Goal: Transaction & Acquisition: Register for event/course

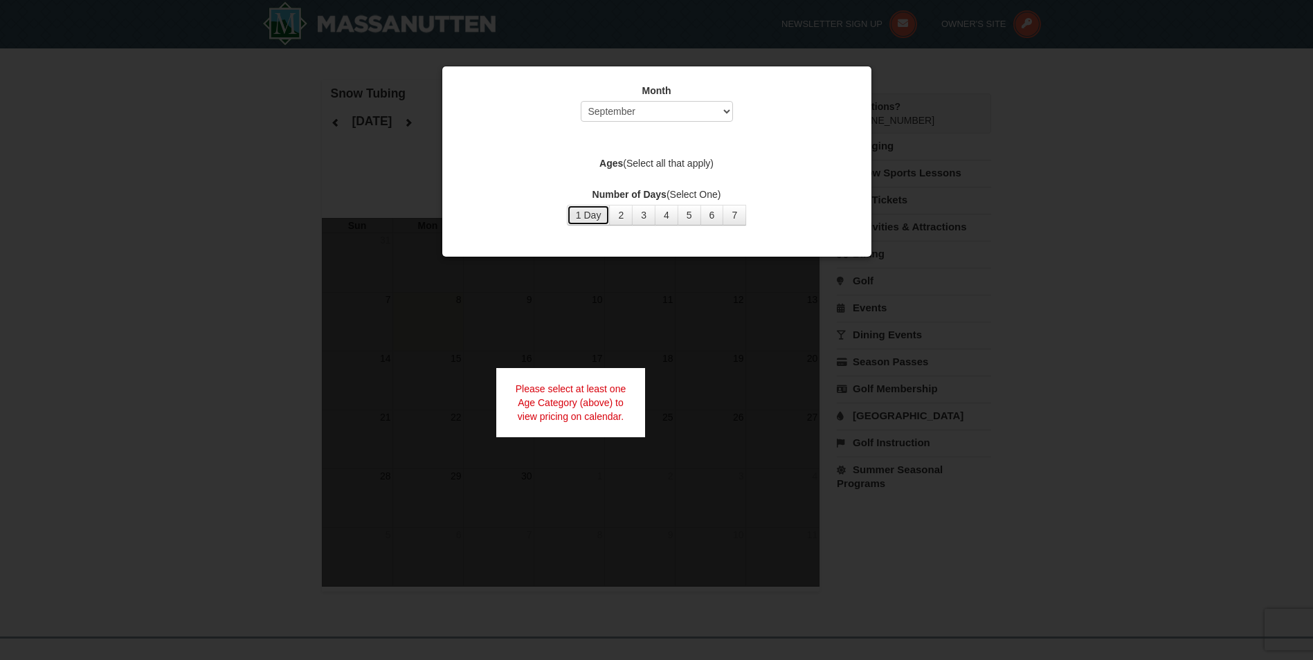
click at [595, 215] on button "1 Day" at bounding box center [589, 215] width 44 height 21
click at [712, 122] on select "Select September October November December January February March April May Jun…" at bounding box center [657, 111] width 152 height 21
click at [581, 101] on select "Select September October November December January February March April May Jun…" at bounding box center [657, 111] width 152 height 21
click at [646, 162] on label "Ages (Select all that apply)" at bounding box center [657, 163] width 395 height 14
click at [680, 162] on label "Ages (Select all that apply)" at bounding box center [657, 163] width 395 height 14
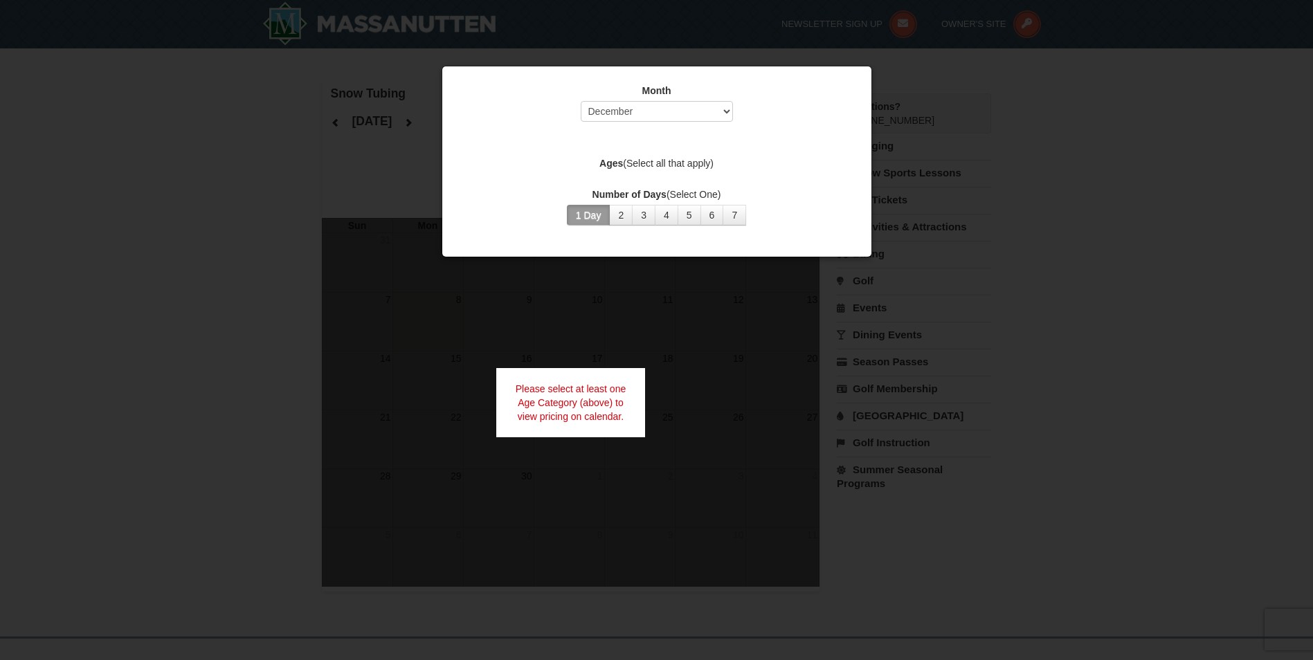
click at [671, 160] on label "Ages (Select all that apply)" at bounding box center [657, 163] width 395 height 14
click at [681, 159] on label "Ages (Select all that apply)" at bounding box center [657, 163] width 395 height 14
click at [703, 156] on div "Month Select September October November December January February March April M…" at bounding box center [656, 154] width 415 height 163
click at [707, 160] on label "Ages (Select all that apply)" at bounding box center [657, 163] width 395 height 14
click at [609, 523] on div at bounding box center [656, 330] width 1313 height 660
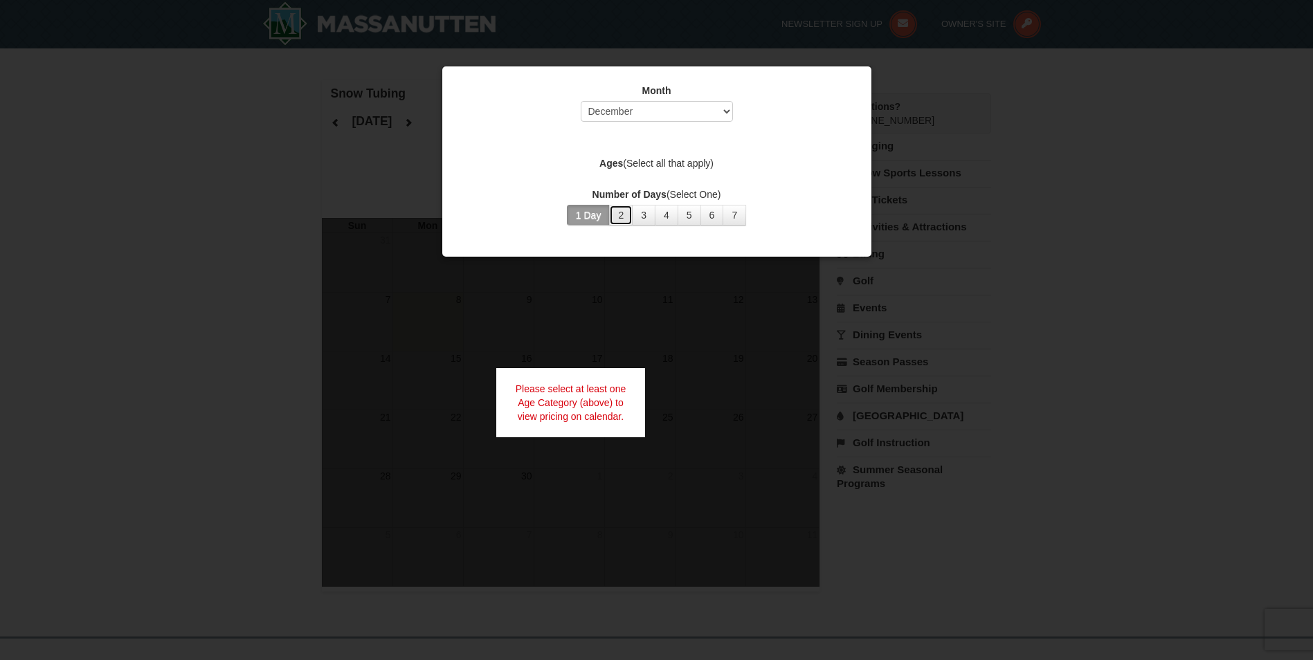
click at [625, 214] on button "2" at bounding box center [621, 215] width 24 height 21
click at [654, 118] on select "Select September October November December January February March April May Jun…" at bounding box center [657, 111] width 152 height 21
click at [646, 107] on select "Select September October November December January February March April May Jun…" at bounding box center [657, 111] width 152 height 21
click at [642, 157] on label "Ages (Select all that apply)" at bounding box center [657, 163] width 395 height 14
click at [617, 163] on strong "Ages" at bounding box center [611, 163] width 24 height 11
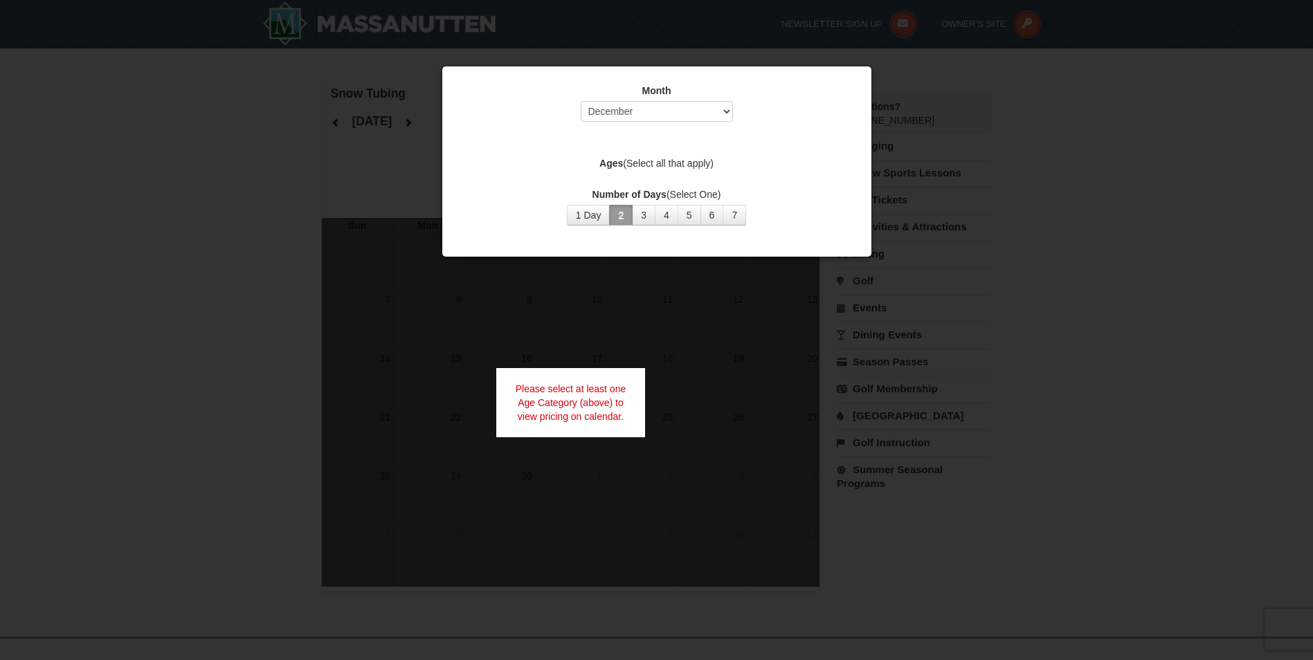
drag, startPoint x: 647, startPoint y: 156, endPoint x: 665, endPoint y: 155, distance: 18.1
click at [655, 159] on label "Ages (Select all that apply)" at bounding box center [657, 163] width 395 height 14
click at [966, 215] on div at bounding box center [656, 330] width 1313 height 660
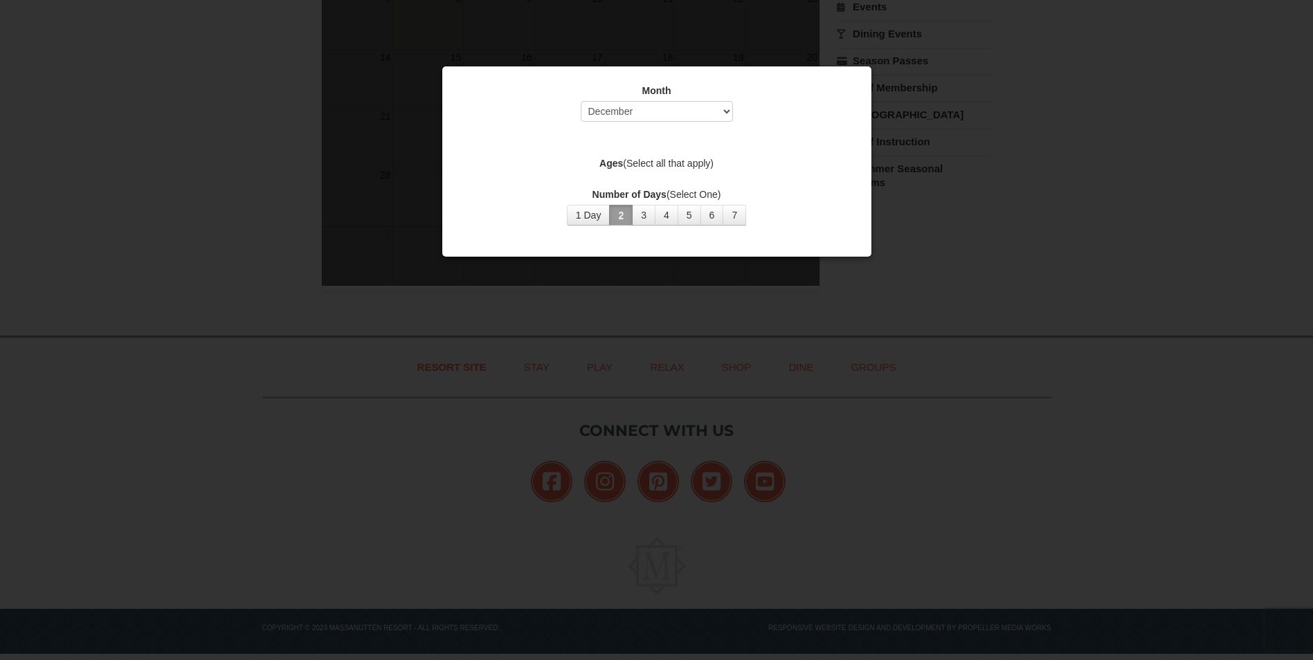
scroll to position [309, 0]
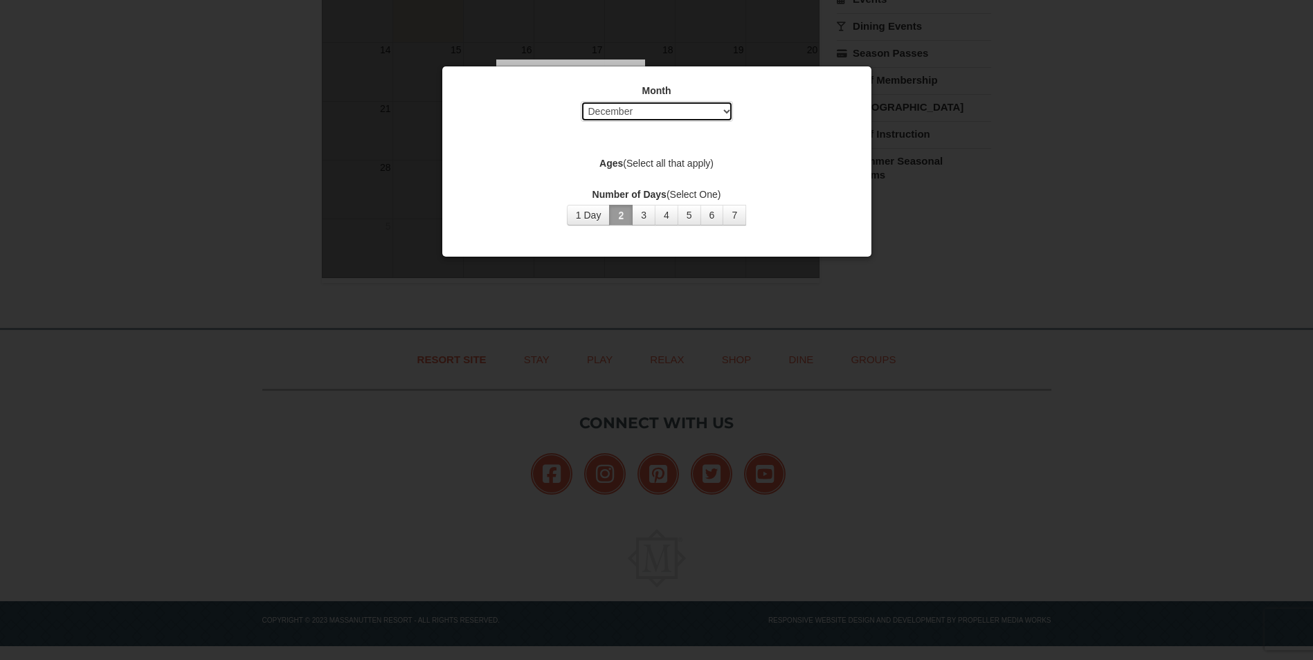
click at [728, 120] on select "Select September October November December January February March April May Jun…" at bounding box center [657, 111] width 152 height 21
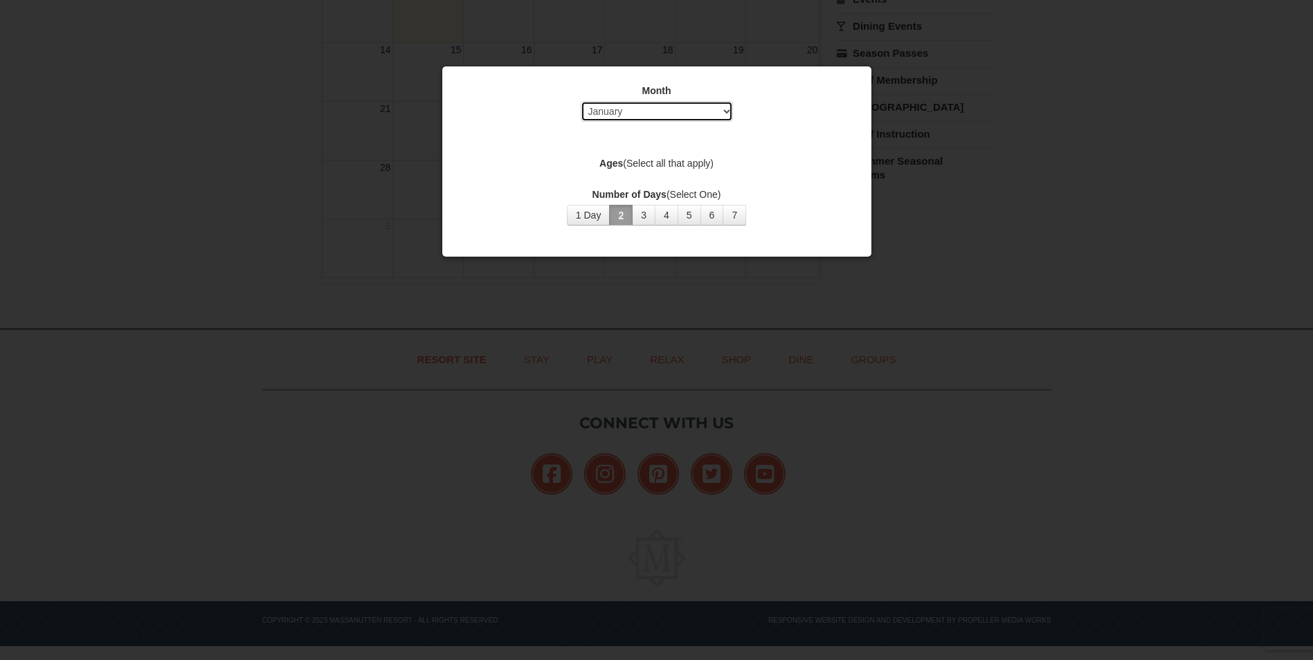
click at [581, 101] on select "Select September October November December January February March April May Jun…" at bounding box center [657, 111] width 152 height 21
click at [718, 114] on select "Select September October November December January February March April May Jun…" at bounding box center [657, 111] width 152 height 21
select select "9"
click at [581, 101] on select "Select September October November December January February March April May Jun…" at bounding box center [657, 111] width 152 height 21
click at [644, 236] on div "Month Select September October November December January February March April M…" at bounding box center [656, 154] width 415 height 163
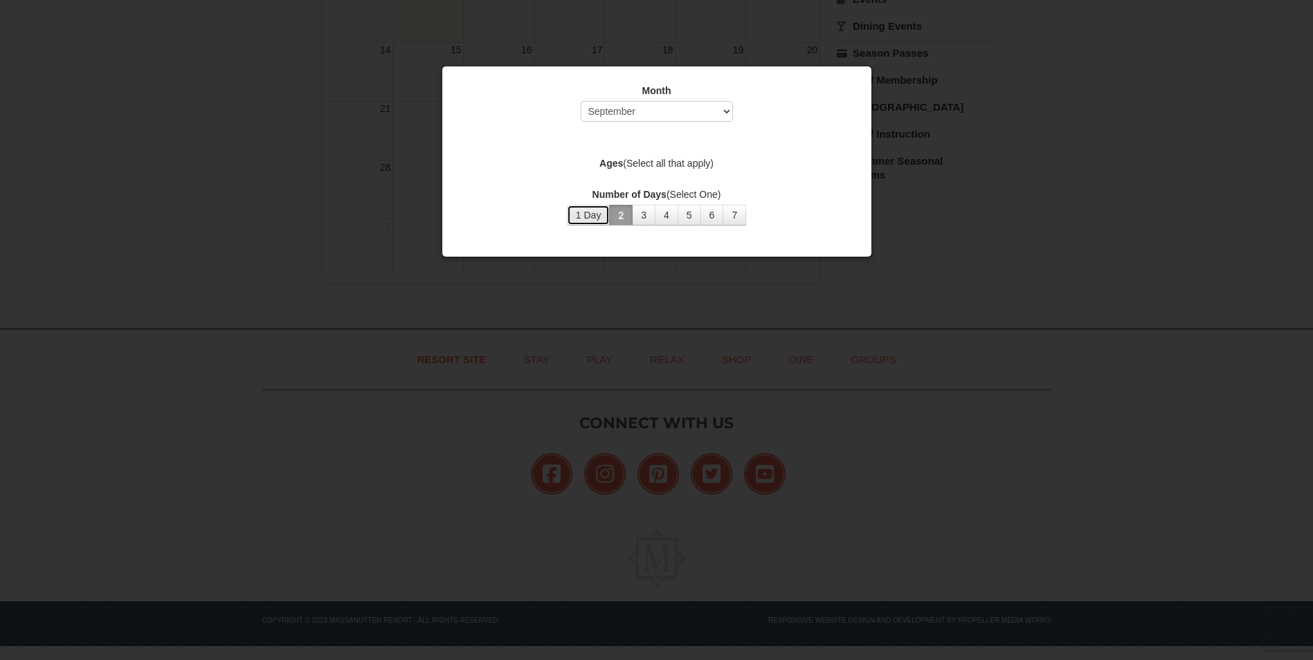
click at [602, 213] on button "1 Day" at bounding box center [589, 215] width 44 height 21
click at [647, 156] on div "Month Select September October November December January February March April M…" at bounding box center [656, 154] width 415 height 163
click at [651, 163] on label "Ages (Select all that apply)" at bounding box center [657, 163] width 395 height 14
click at [683, 162] on label "Ages (Select all that apply)" at bounding box center [657, 163] width 395 height 14
click at [615, 162] on strong "Ages" at bounding box center [611, 163] width 24 height 11
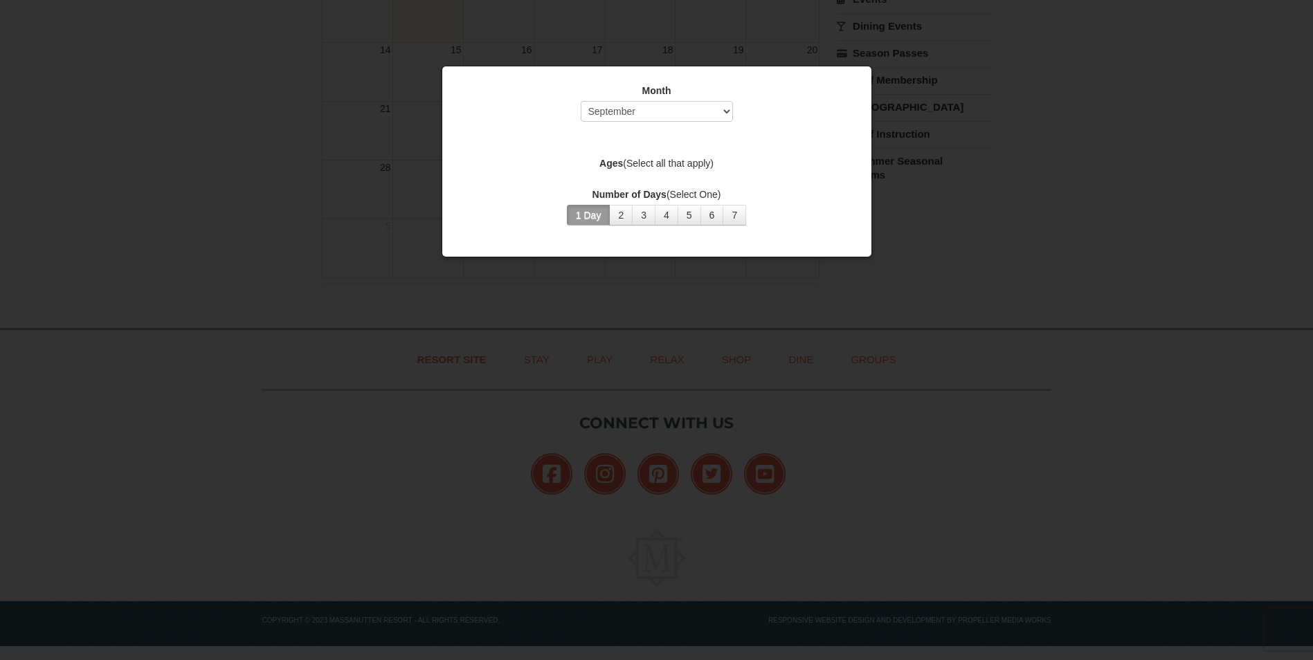
click at [593, 180] on div "Month Select September October November December January February March April M…" at bounding box center [656, 154] width 415 height 163
drag, startPoint x: 634, startPoint y: 180, endPoint x: 667, endPoint y: 176, distance: 32.8
click at [644, 179] on div "Month Select September October November December January February March April M…" at bounding box center [656, 154] width 415 height 163
drag, startPoint x: 692, startPoint y: 174, endPoint x: 720, endPoint y: 170, distance: 28.0
click at [714, 170] on div "Month Select September October November December January February March April M…" at bounding box center [656, 154] width 415 height 163
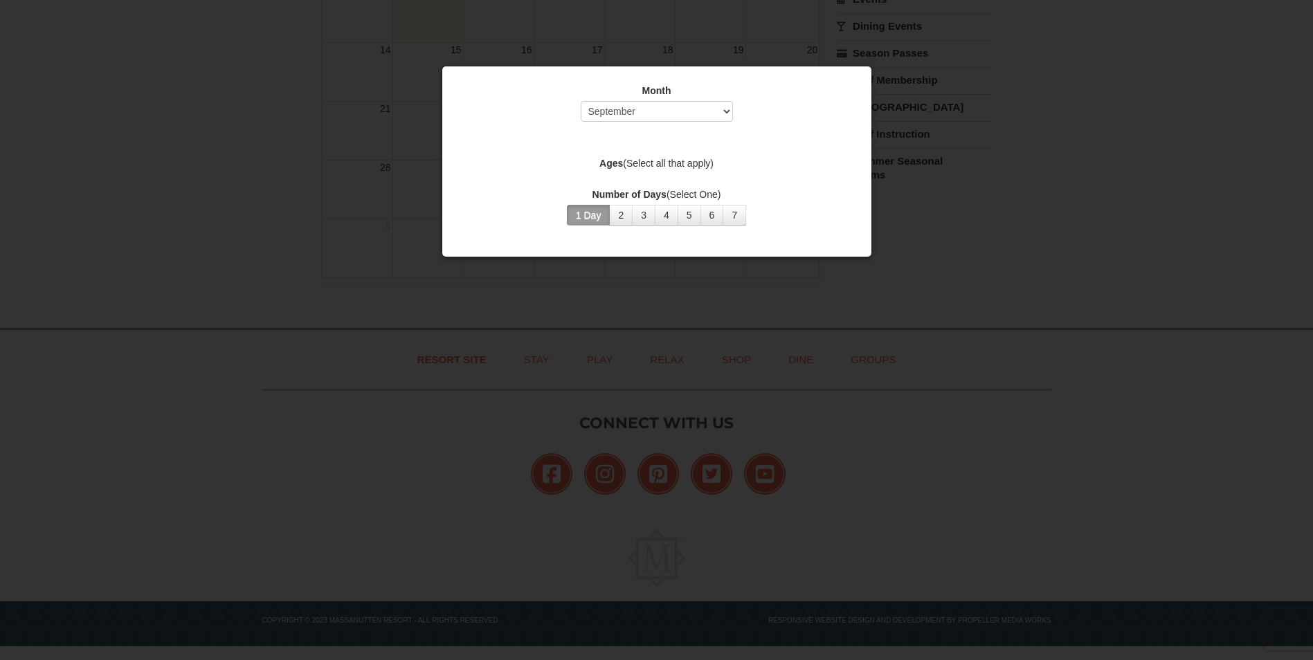
drag, startPoint x: 720, startPoint y: 170, endPoint x: 747, endPoint y: 161, distance: 28.2
click at [747, 162] on label "Ages (Select all that apply)" at bounding box center [657, 163] width 395 height 14
click at [755, 145] on div "Month Select September October November December January February March April M…" at bounding box center [656, 154] width 415 height 163
drag, startPoint x: 746, startPoint y: 95, endPoint x: 751, endPoint y: 82, distance: 14.3
click at [747, 91] on label "Month" at bounding box center [657, 91] width 395 height 14
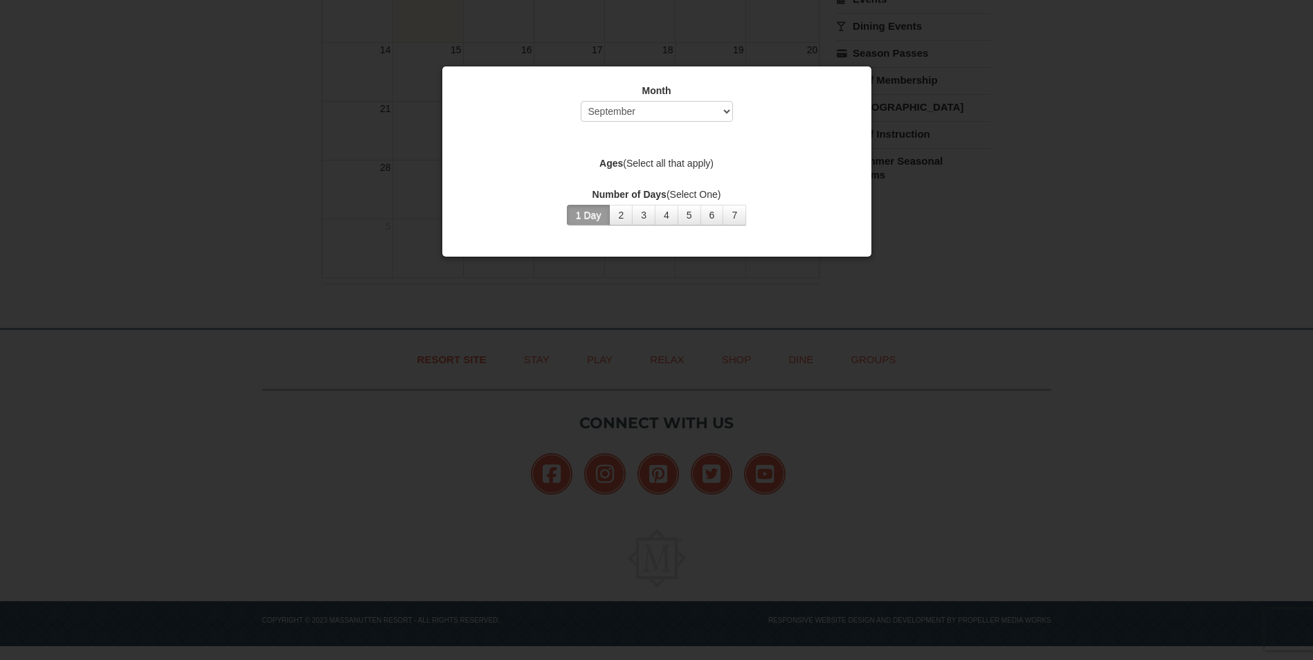
click at [747, 53] on div at bounding box center [656, 330] width 1313 height 660
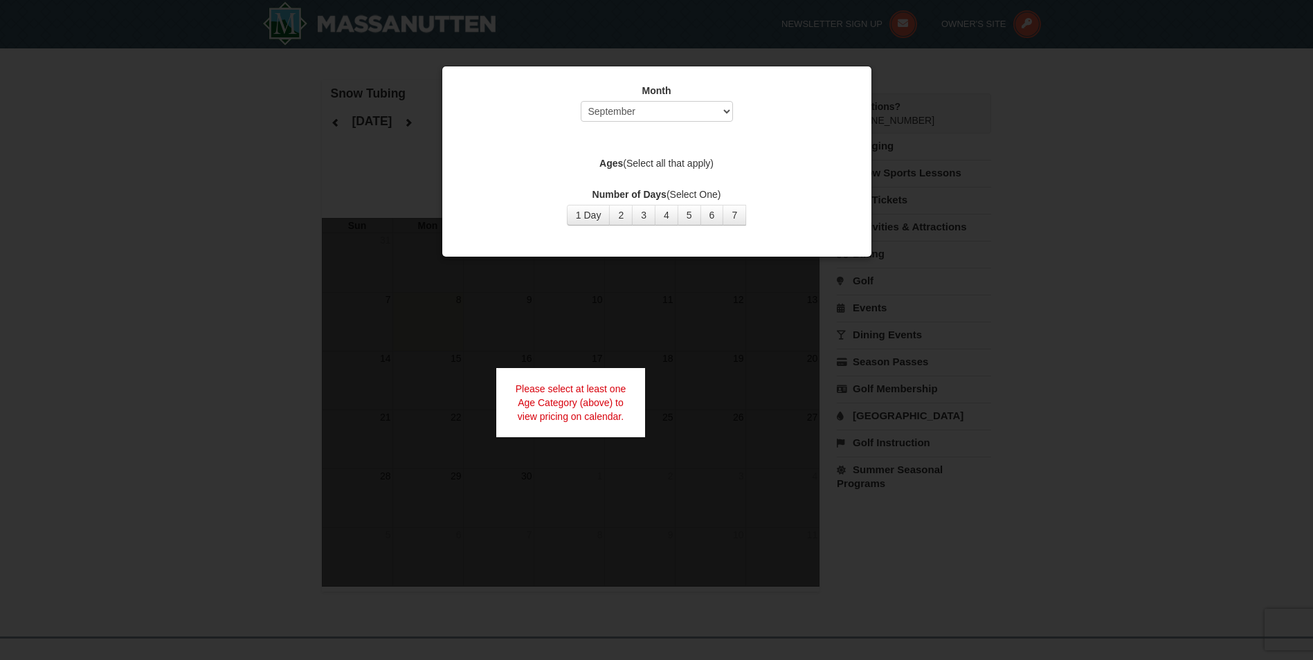
click at [378, 144] on div at bounding box center [656, 330] width 1313 height 660
click at [374, 99] on div at bounding box center [656, 330] width 1313 height 660
click at [689, 117] on select "Select September October November December January February March April May Jun…" at bounding box center [657, 111] width 152 height 21
select select "12"
click at [581, 101] on select "Select September October November December January February March April May Jun…" at bounding box center [657, 111] width 152 height 21
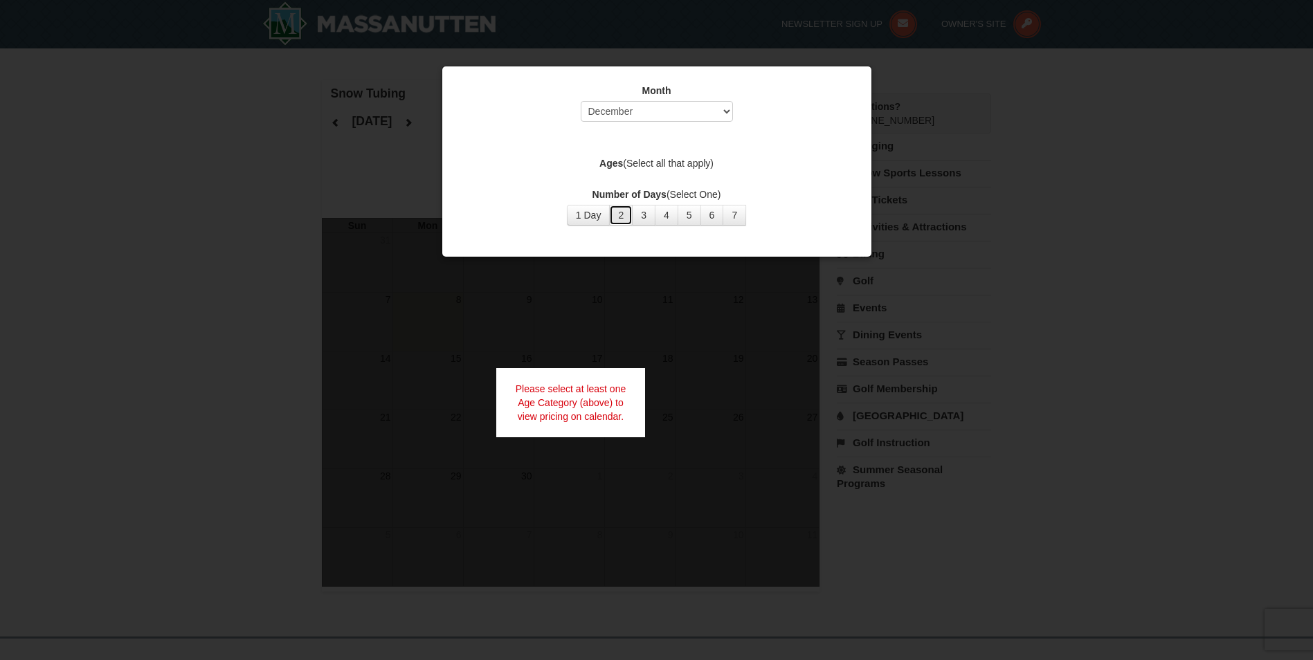
click at [616, 217] on button "2" at bounding box center [621, 215] width 24 height 21
click at [572, 216] on button "1 Day" at bounding box center [589, 215] width 44 height 21
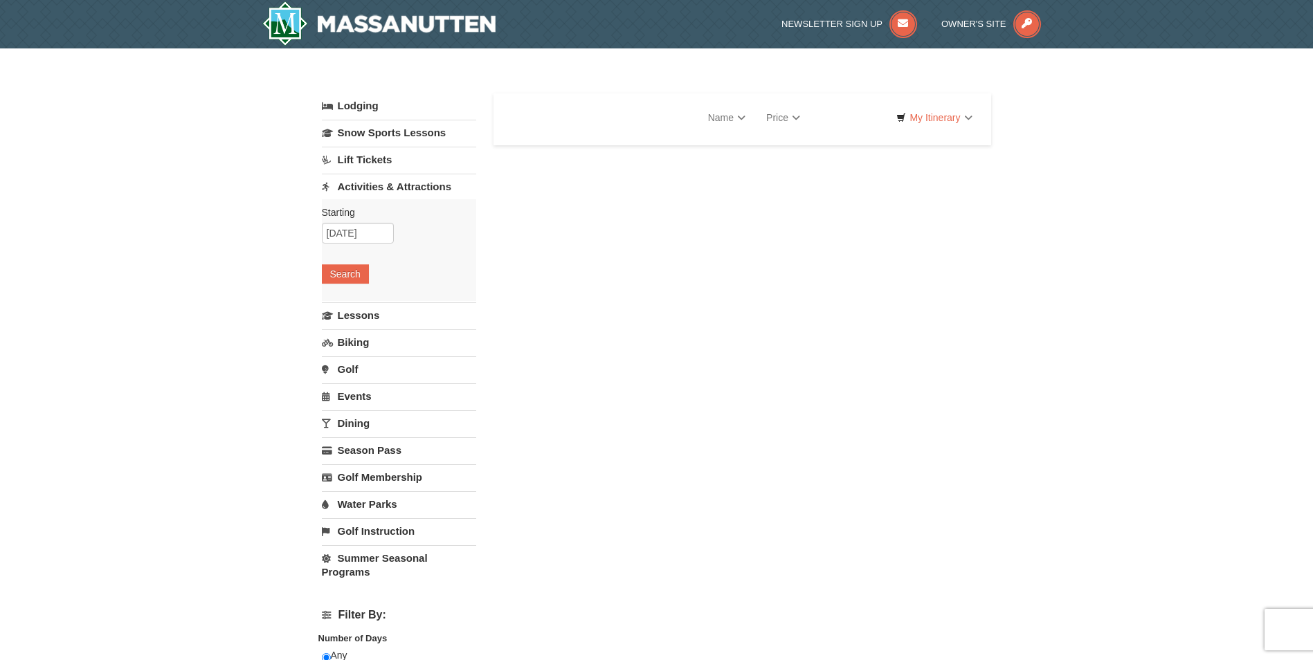
select select "9"
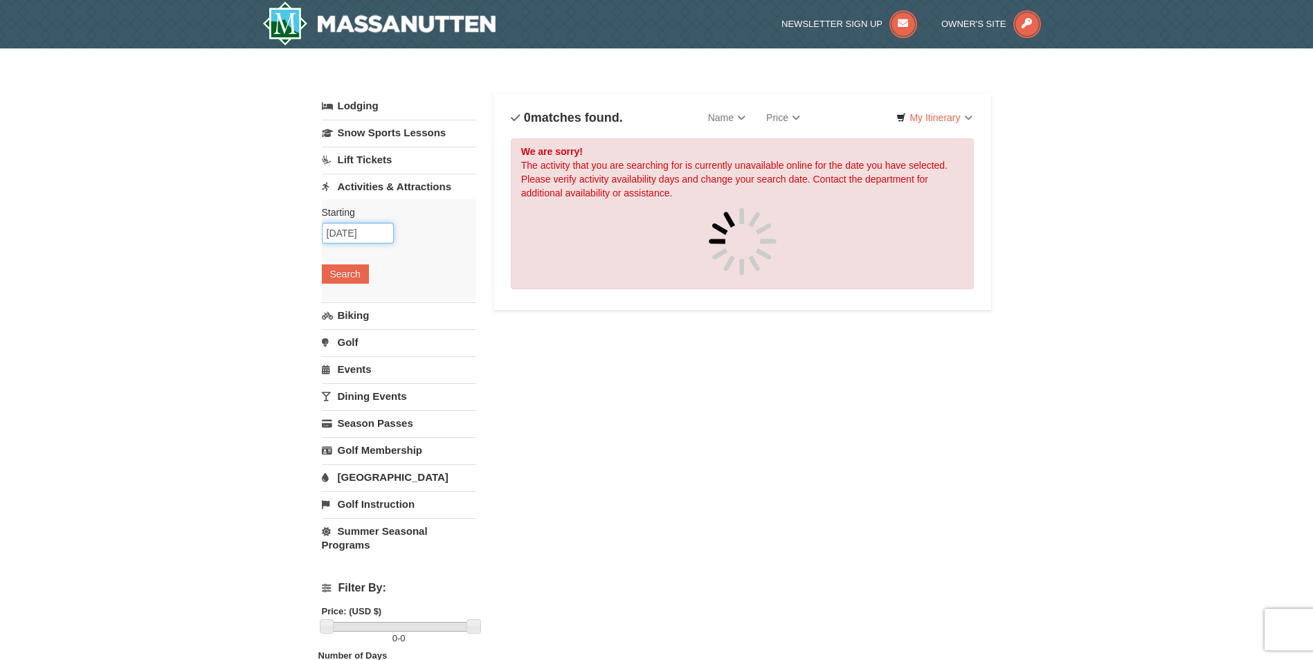
click at [381, 235] on input "12/26/2025" at bounding box center [358, 233] width 72 height 21
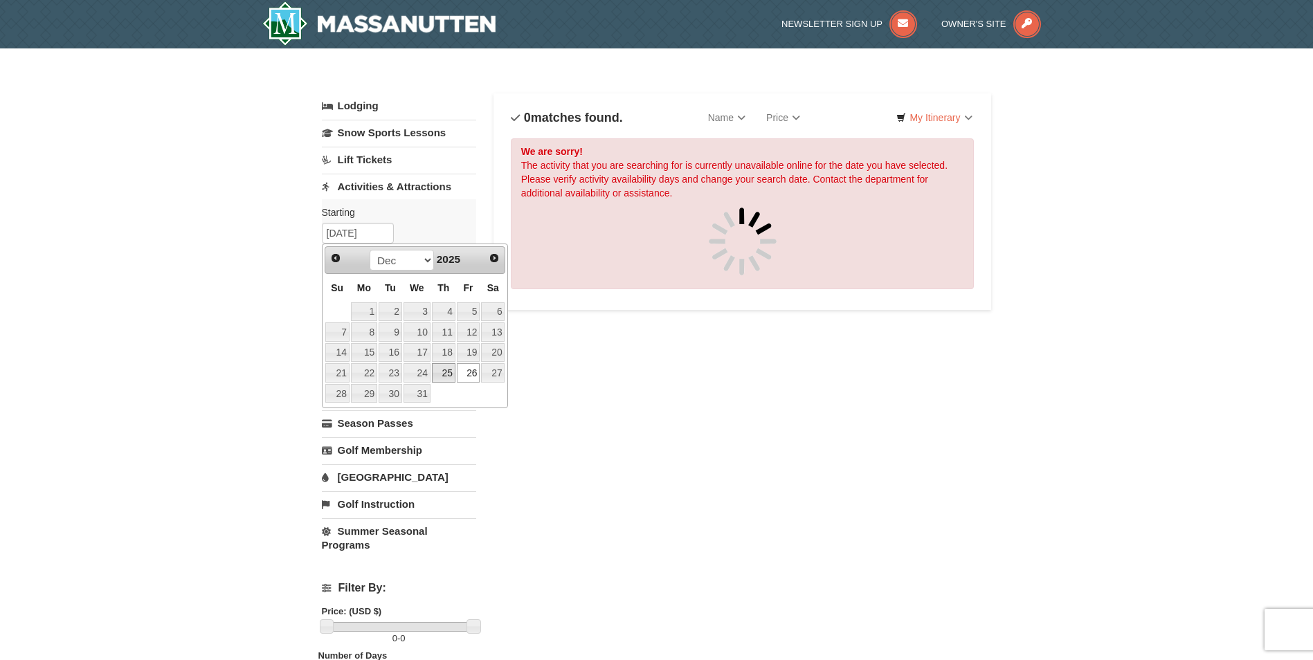
click at [444, 376] on link "25" at bounding box center [444, 372] width 24 height 19
type input "12/25/2025"
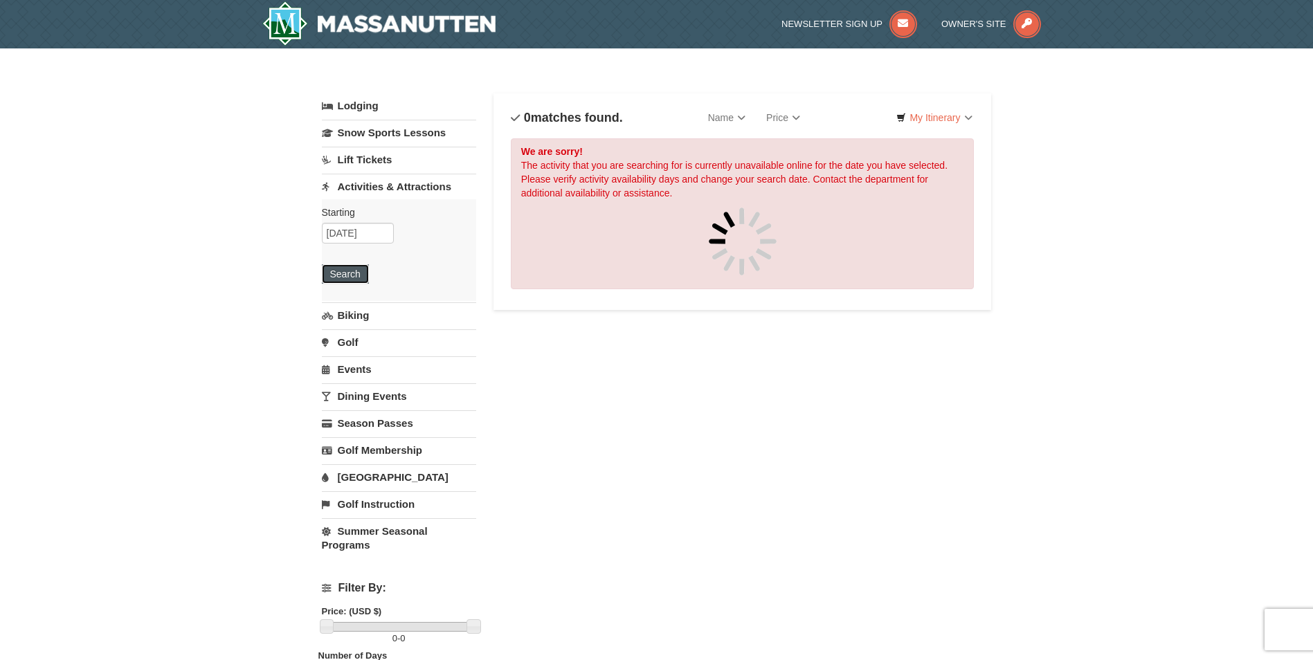
click at [364, 273] on button "Search" at bounding box center [345, 273] width 47 height 19
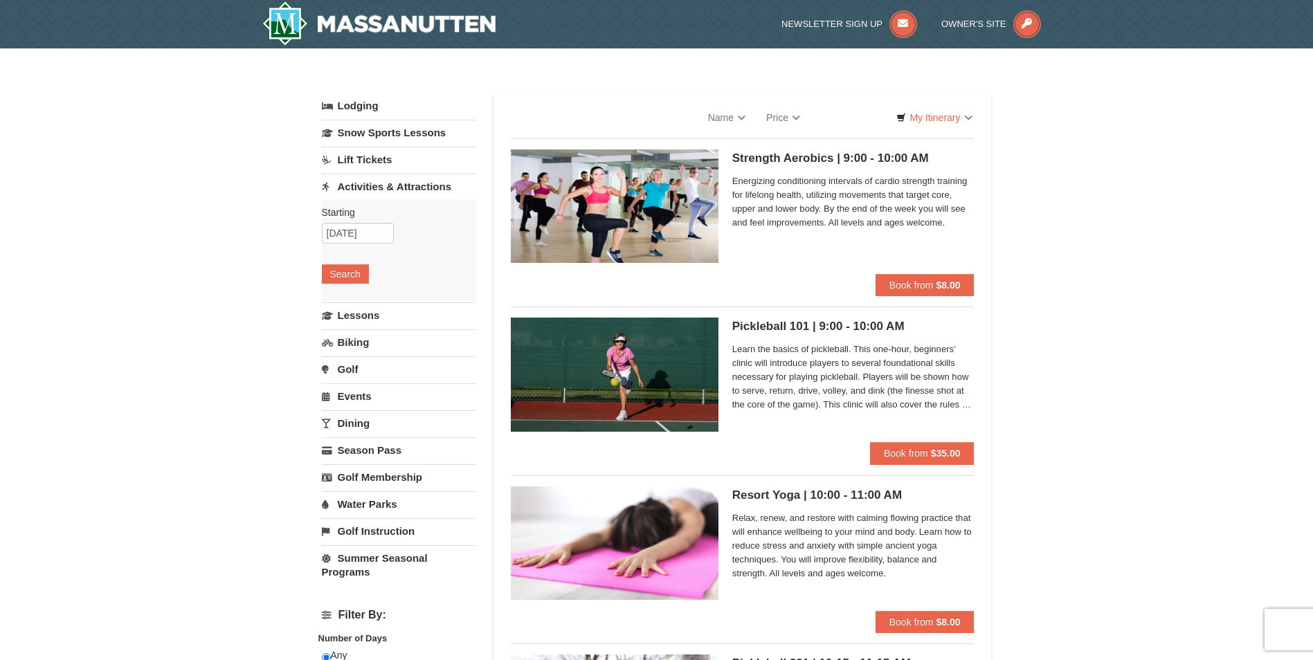
select select "9"
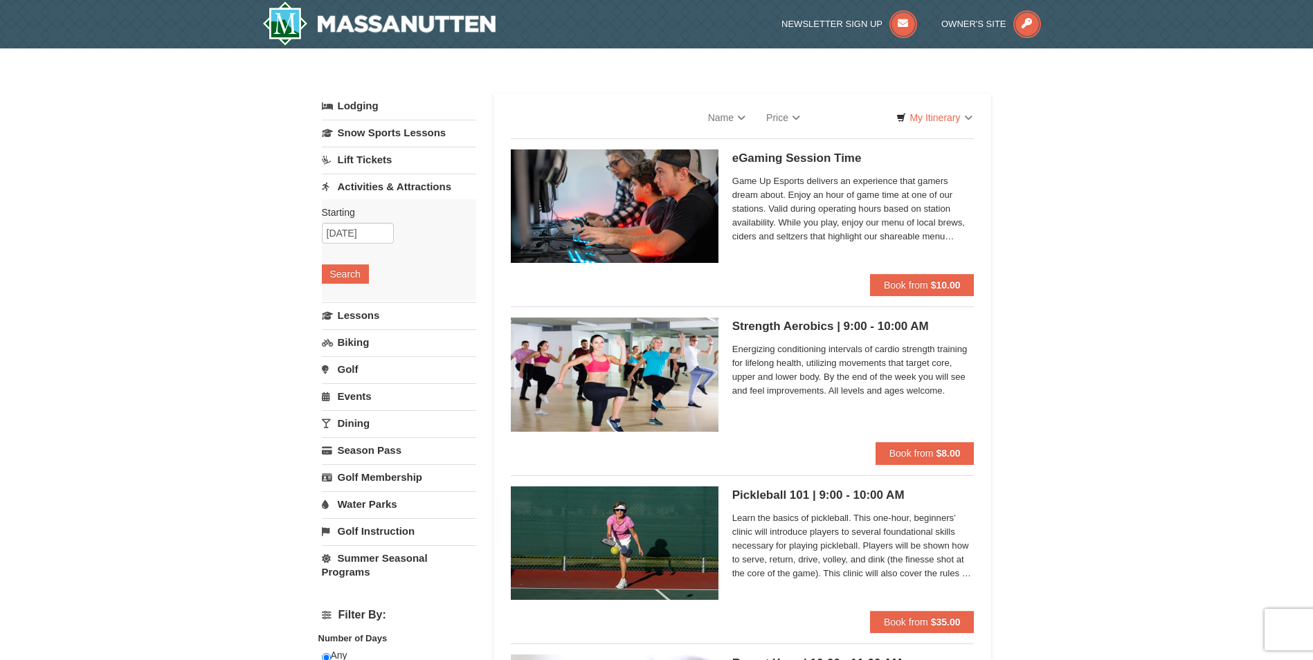
select select "9"
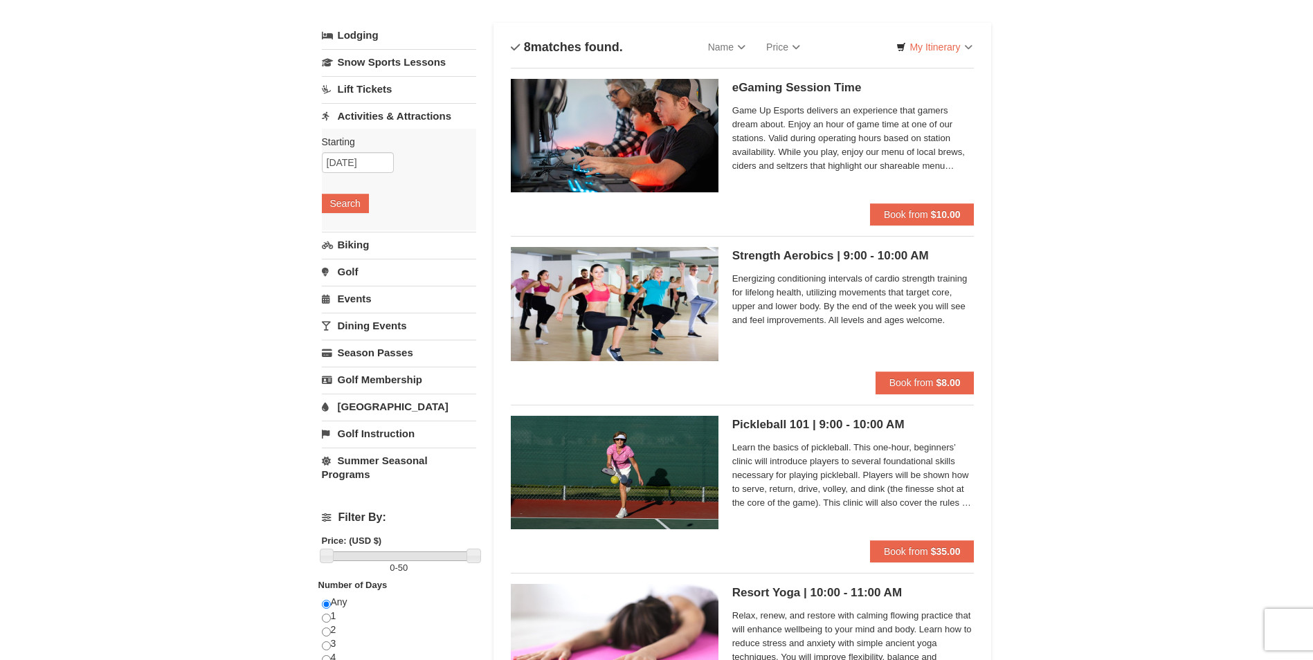
scroll to position [69, 0]
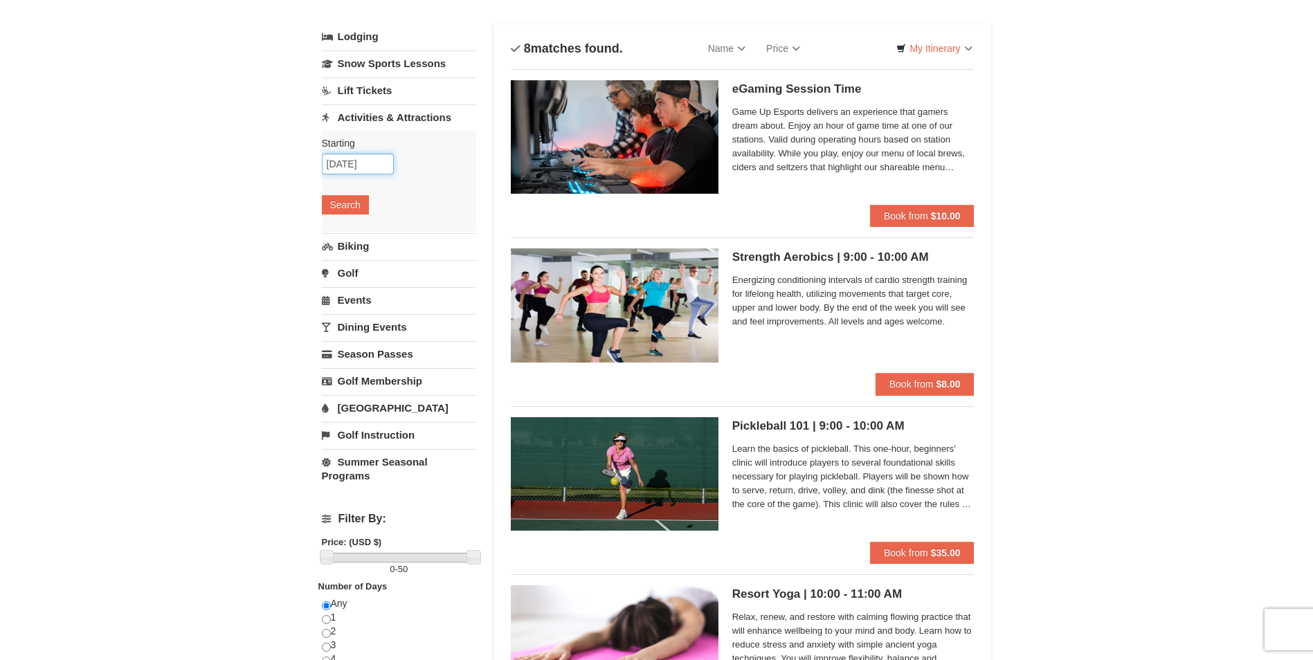
click at [378, 162] on input "12/25/2025" at bounding box center [358, 164] width 72 height 21
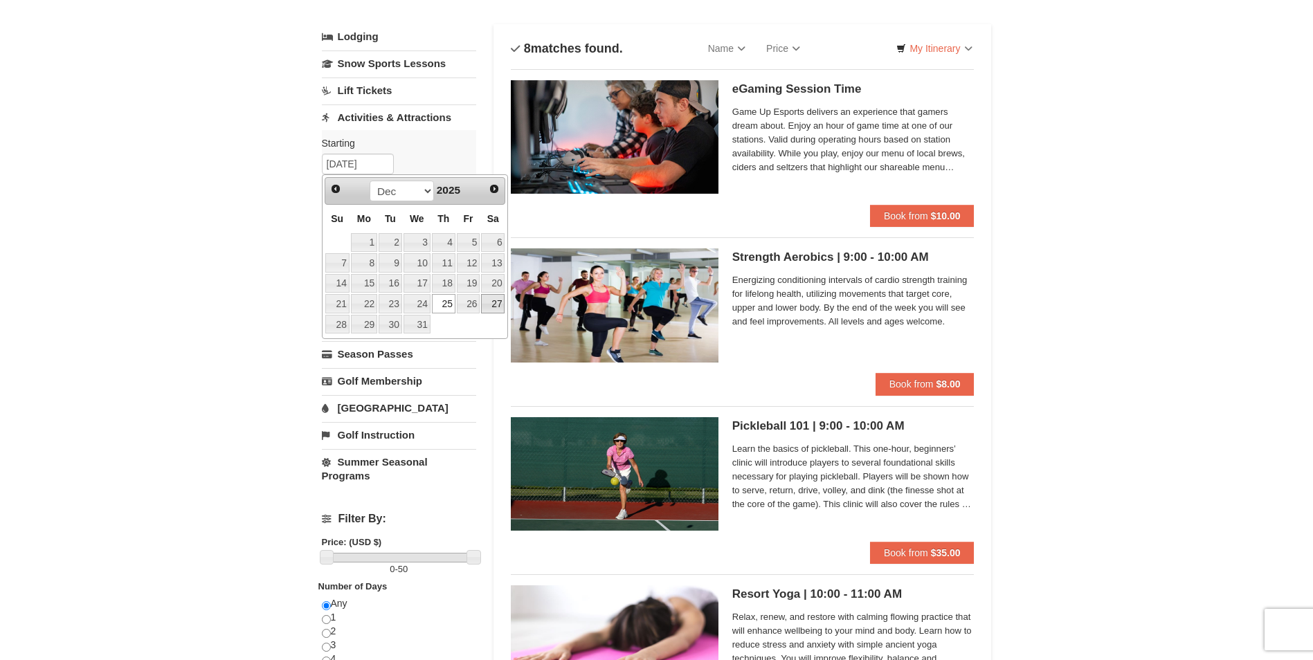
click at [496, 312] on link "27" at bounding box center [493, 303] width 24 height 19
type input "[DATE]"
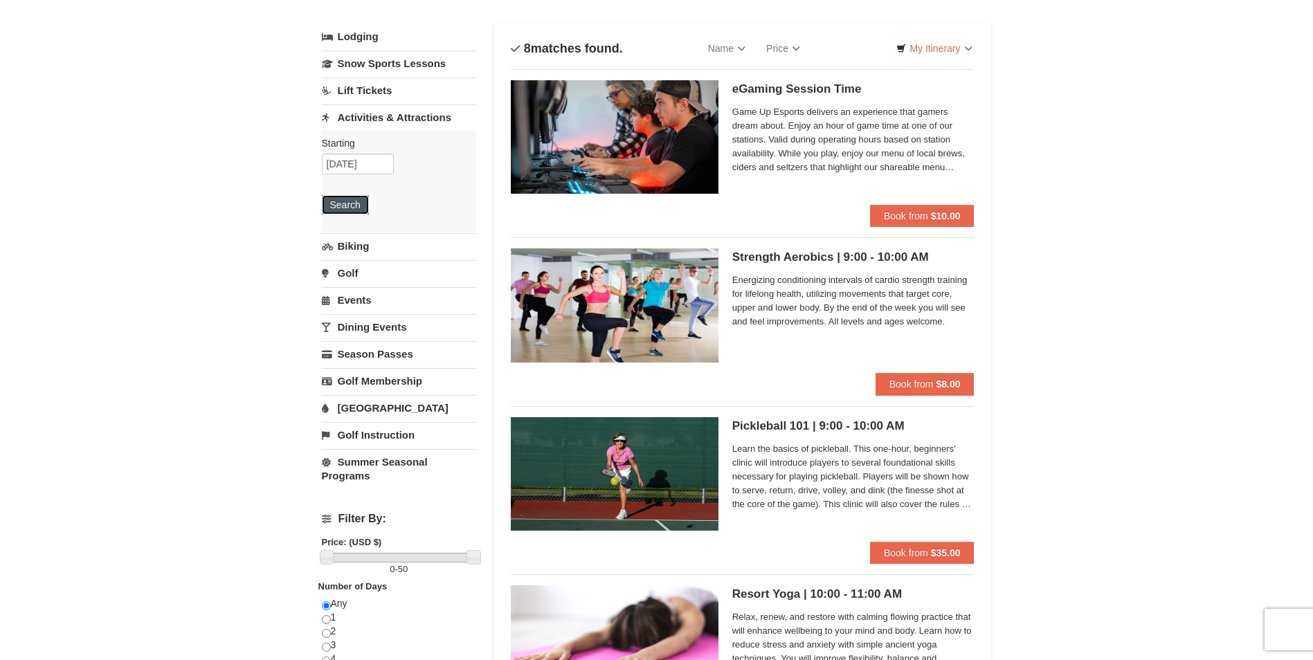
click at [352, 212] on button "Search" at bounding box center [345, 204] width 47 height 19
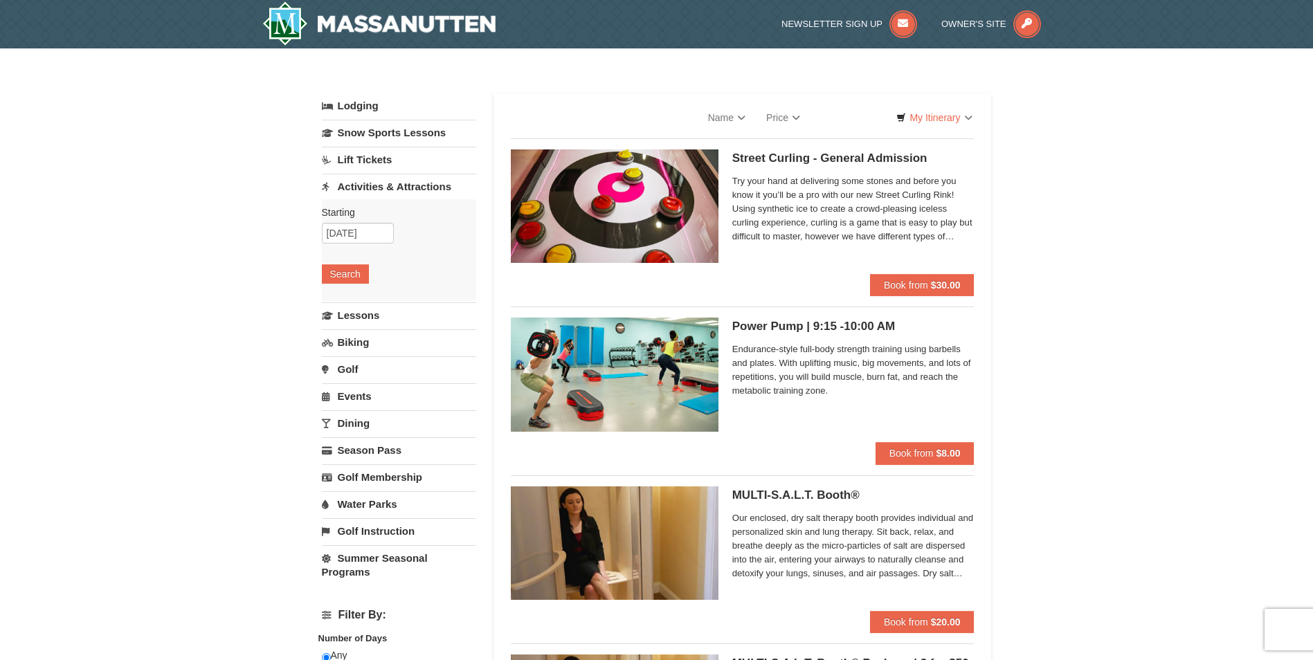
select select "9"
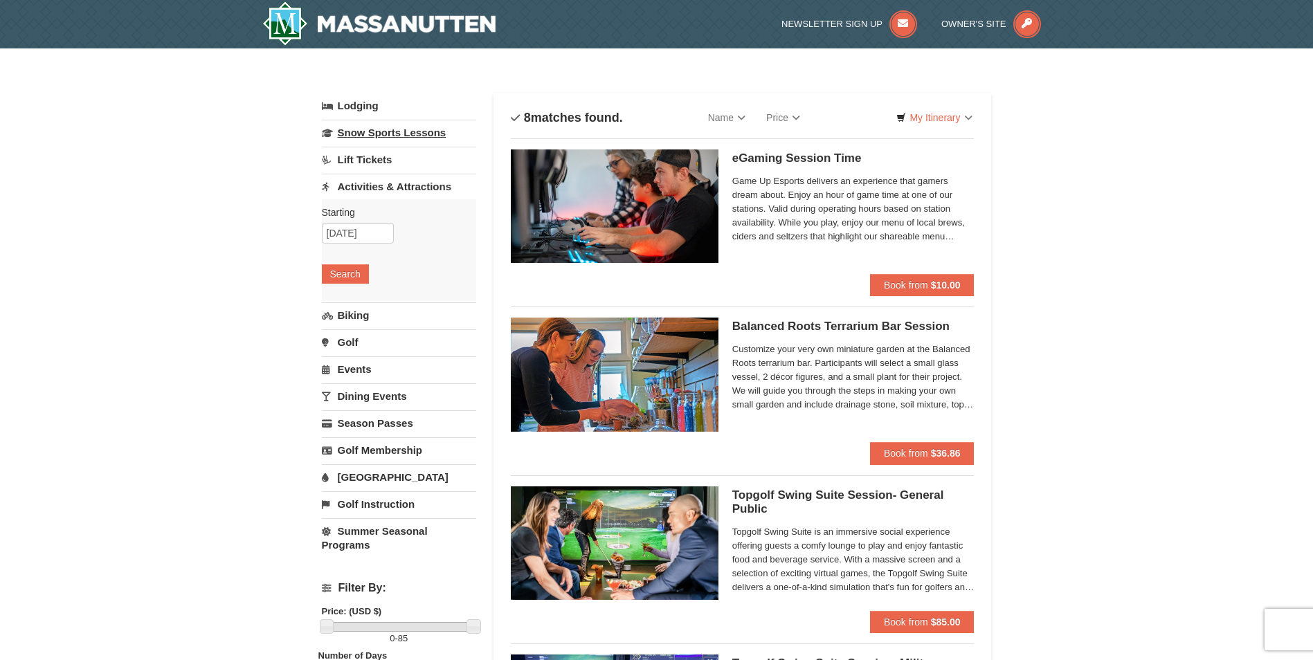
click at [384, 140] on link "Snow Sports Lessons" at bounding box center [399, 133] width 154 height 26
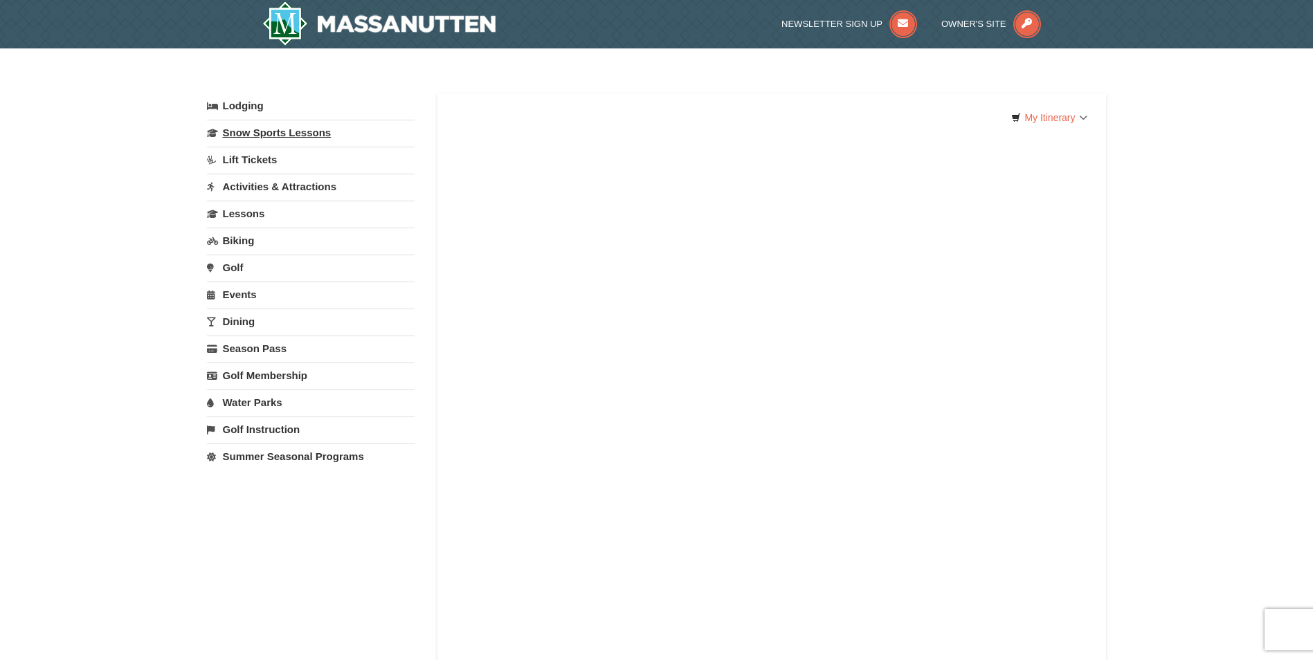
select select "9"
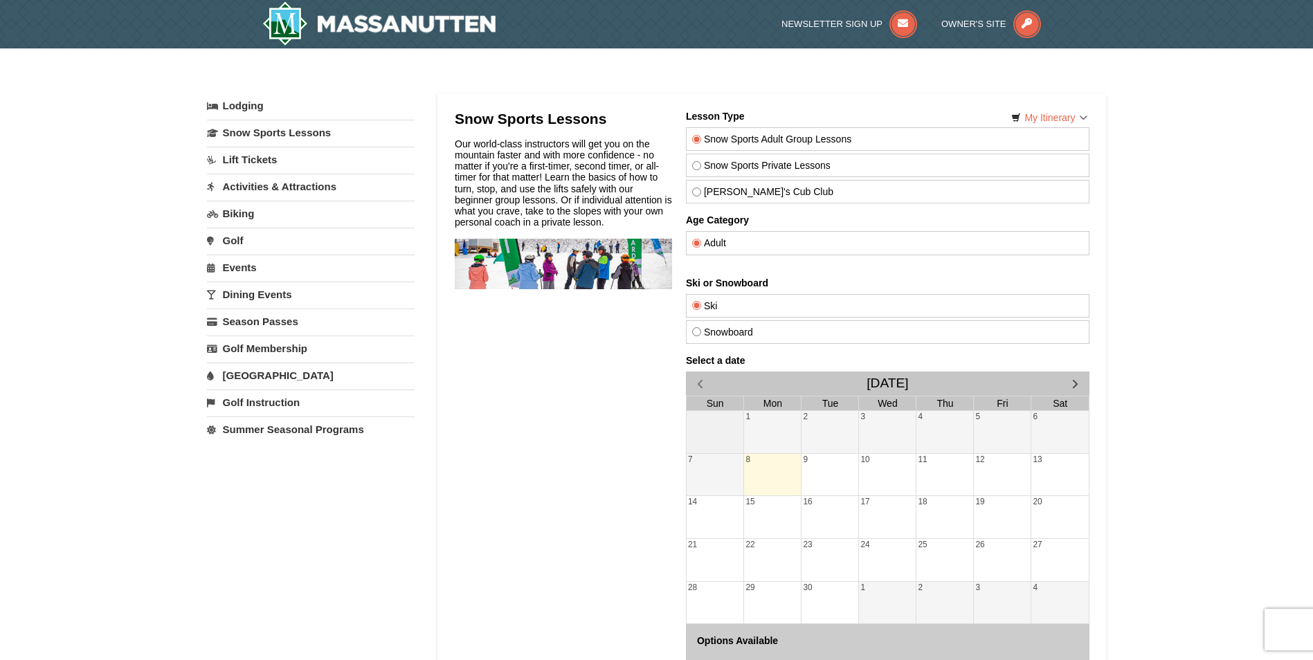
click at [700, 334] on input "Snowboard" at bounding box center [696, 331] width 9 height 9
radio input "true"
click at [695, 247] on input "Adult" at bounding box center [696, 243] width 9 height 9
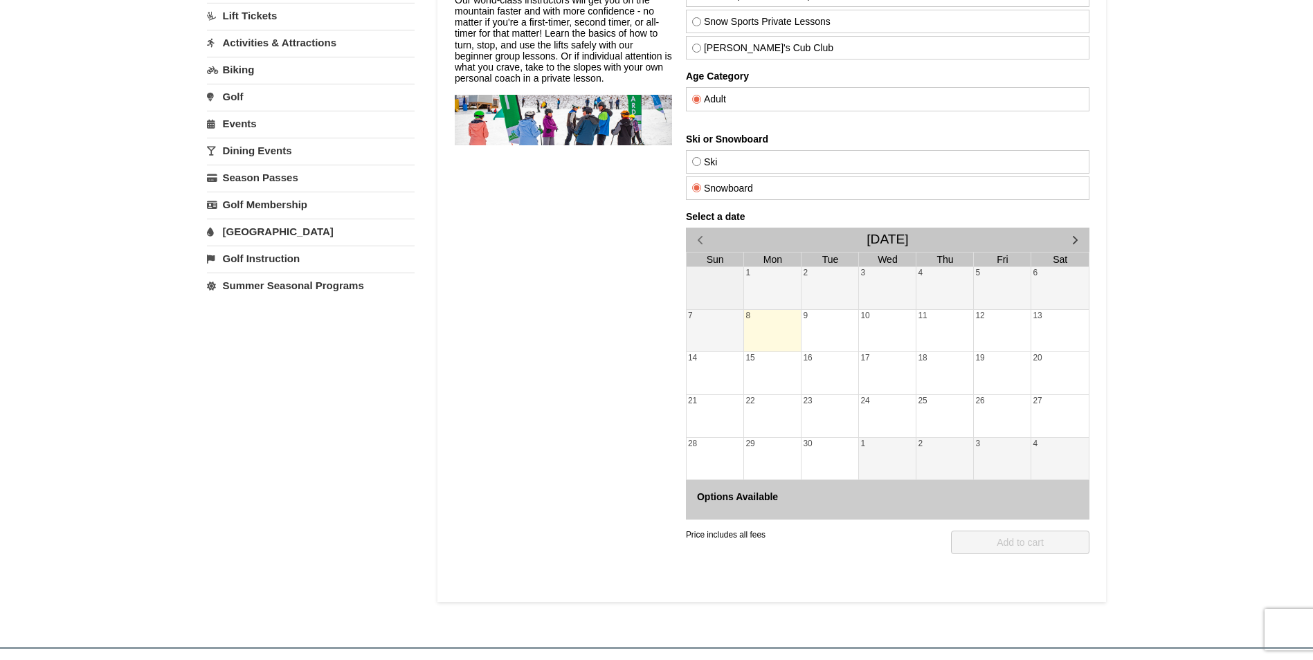
scroll to position [277, 0]
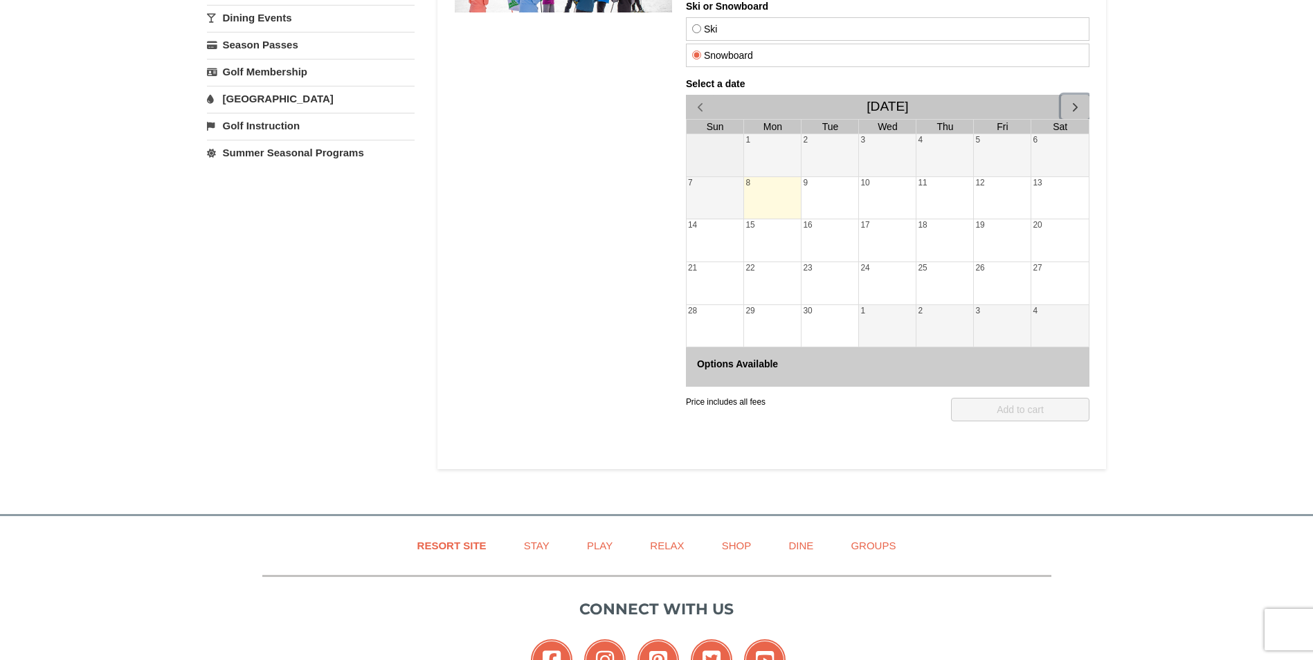
click at [1072, 105] on span "button" at bounding box center [1074, 107] width 15 height 15
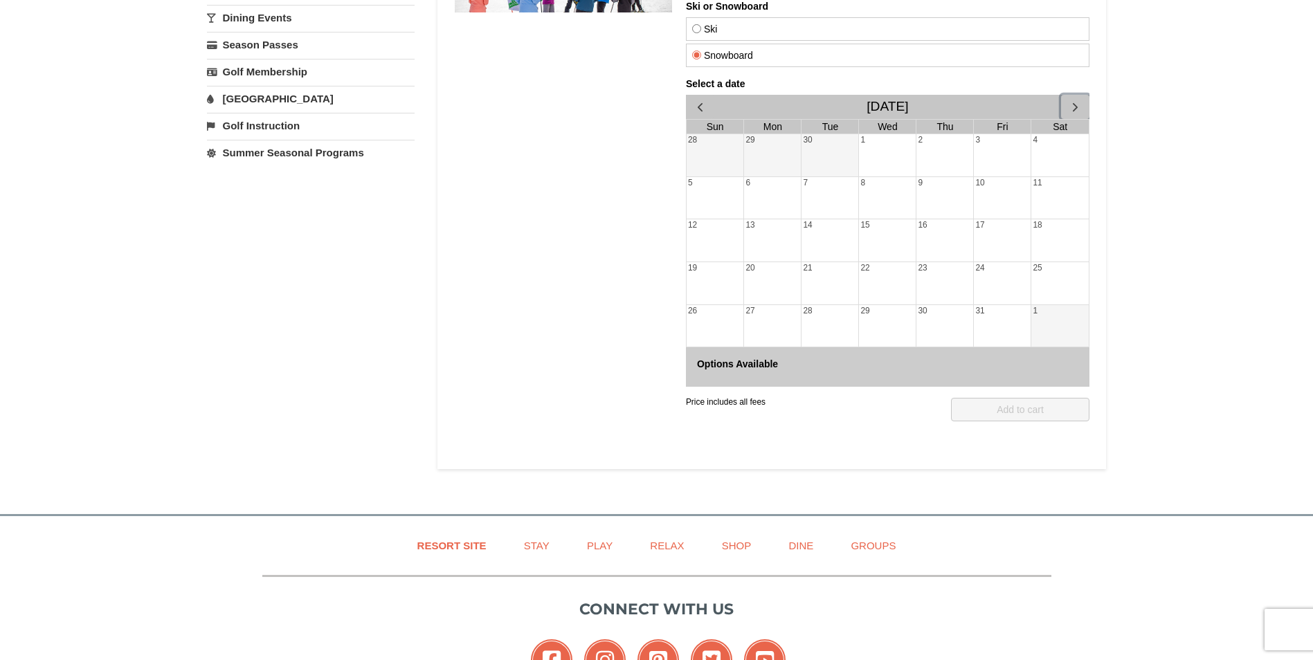
click at [1074, 105] on span "button" at bounding box center [1074, 107] width 15 height 15
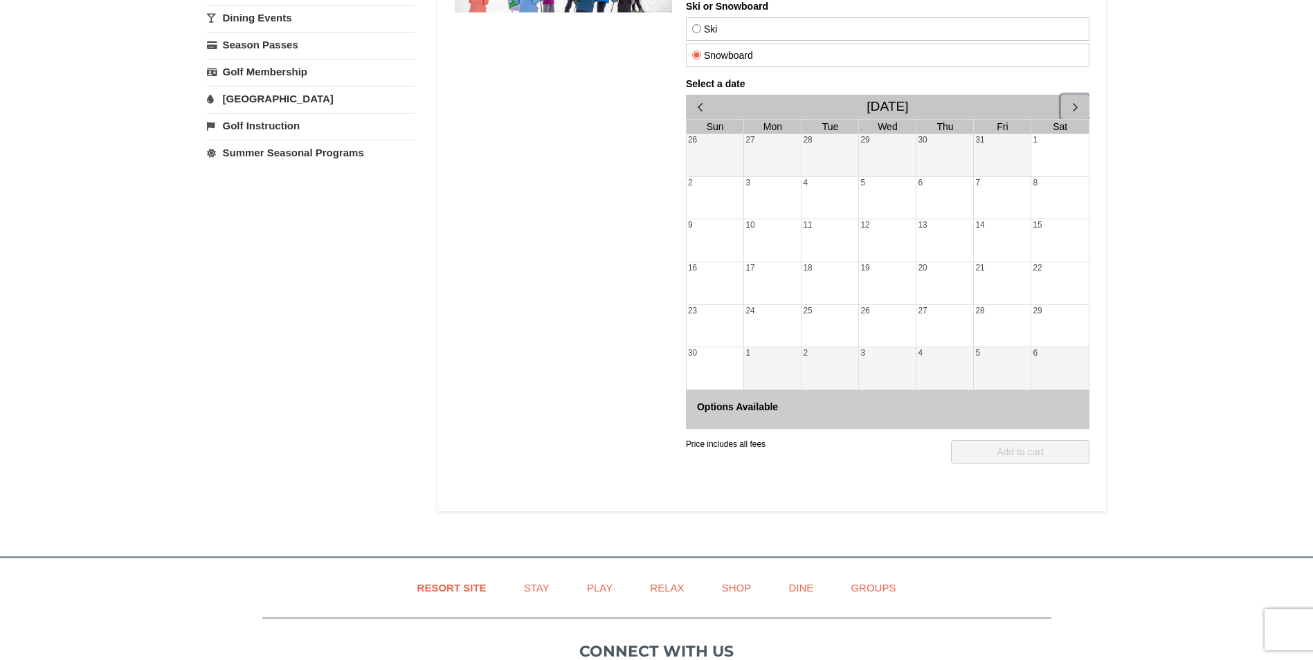
click at [1067, 107] on span "button" at bounding box center [1074, 107] width 15 height 15
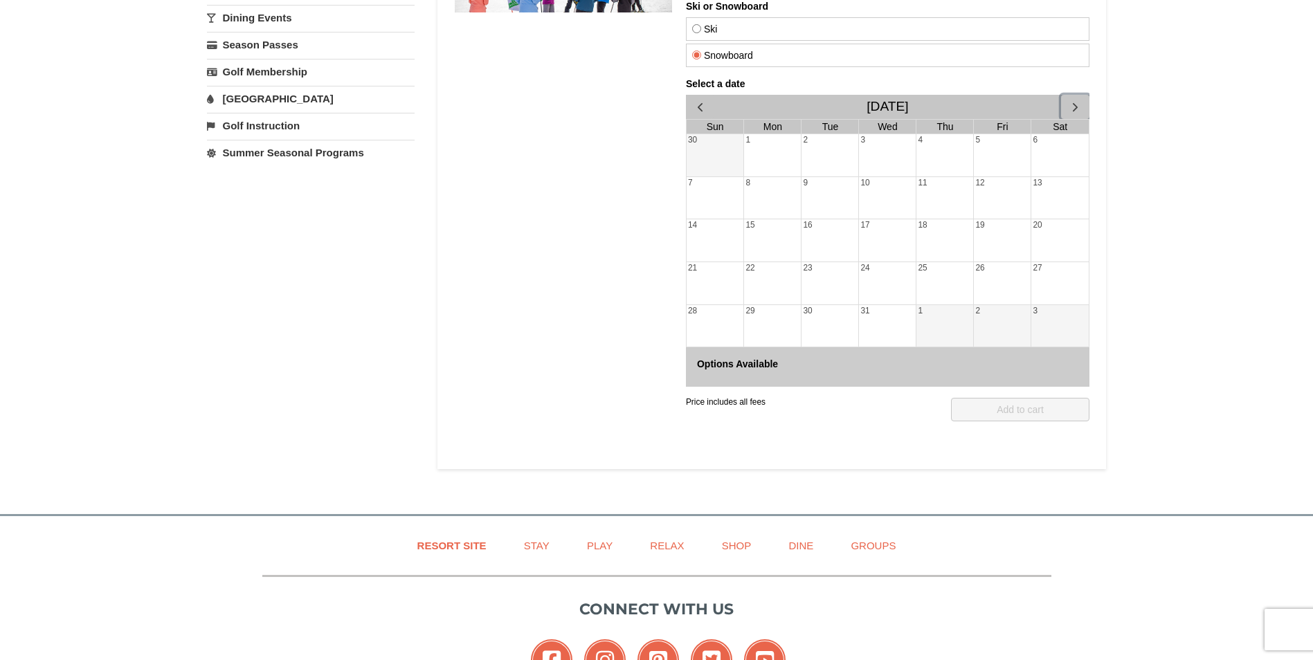
click at [945, 197] on div "11" at bounding box center [944, 198] width 57 height 42
click at [762, 197] on div "8" at bounding box center [771, 198] width 57 height 42
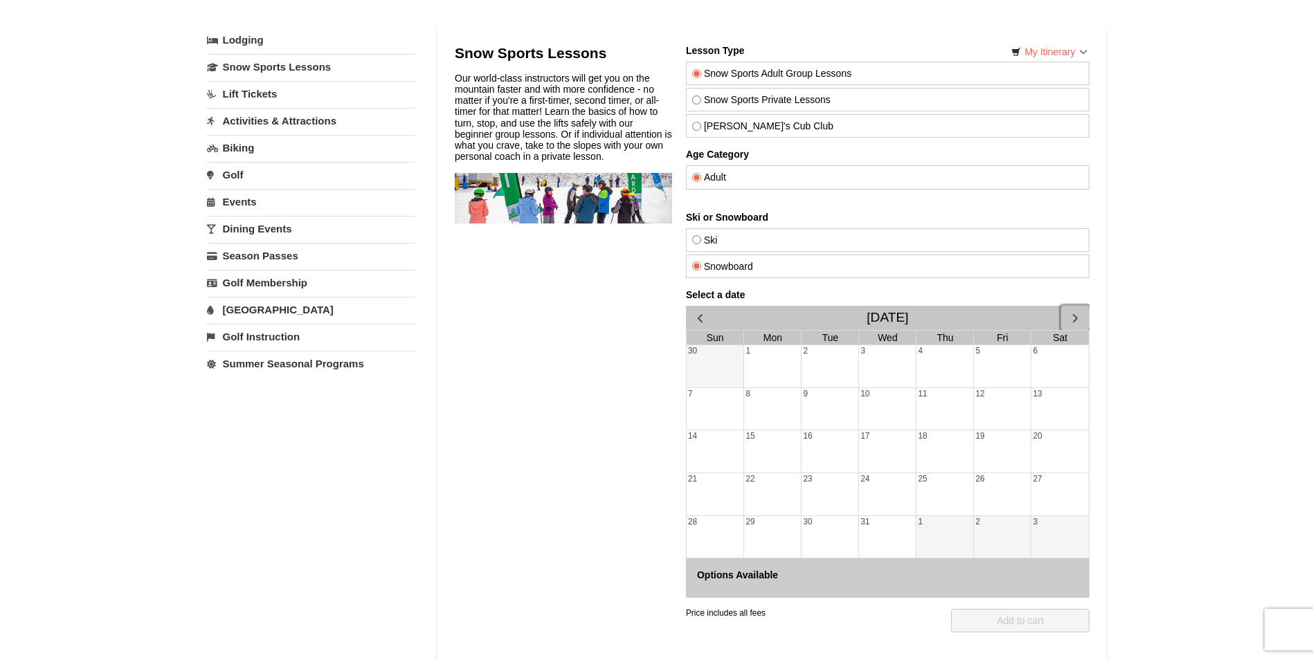
scroll to position [0, 0]
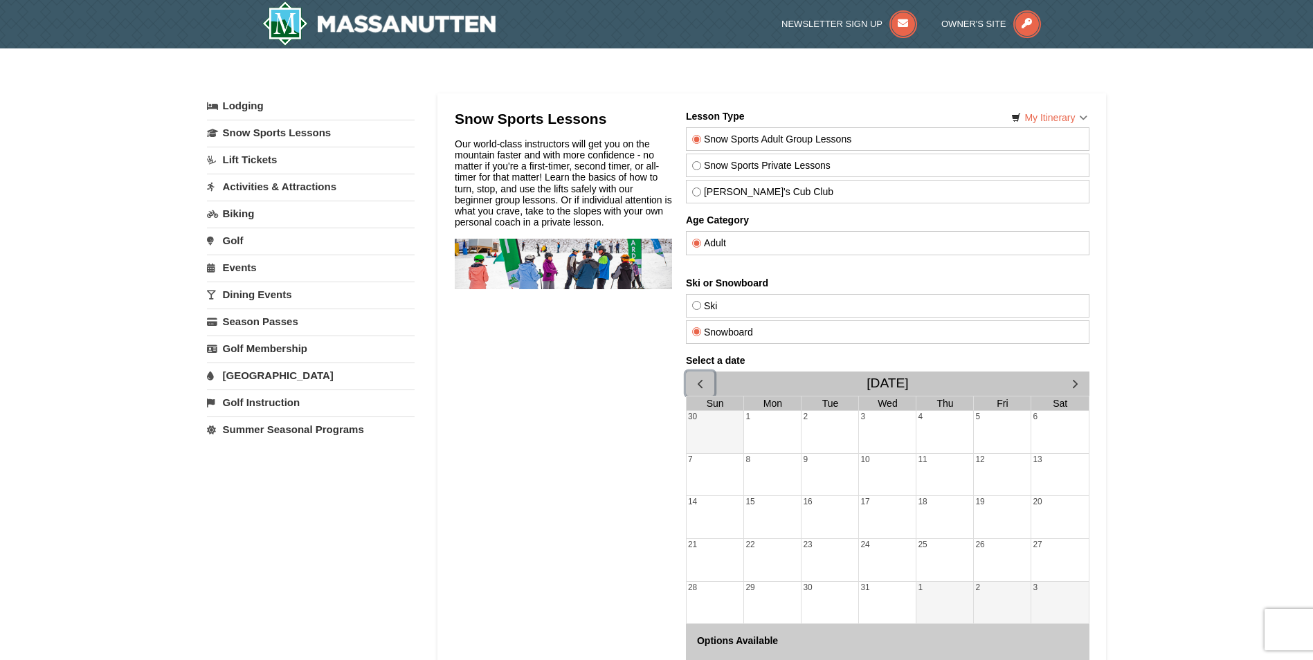
click at [701, 378] on span "button" at bounding box center [699, 384] width 15 height 15
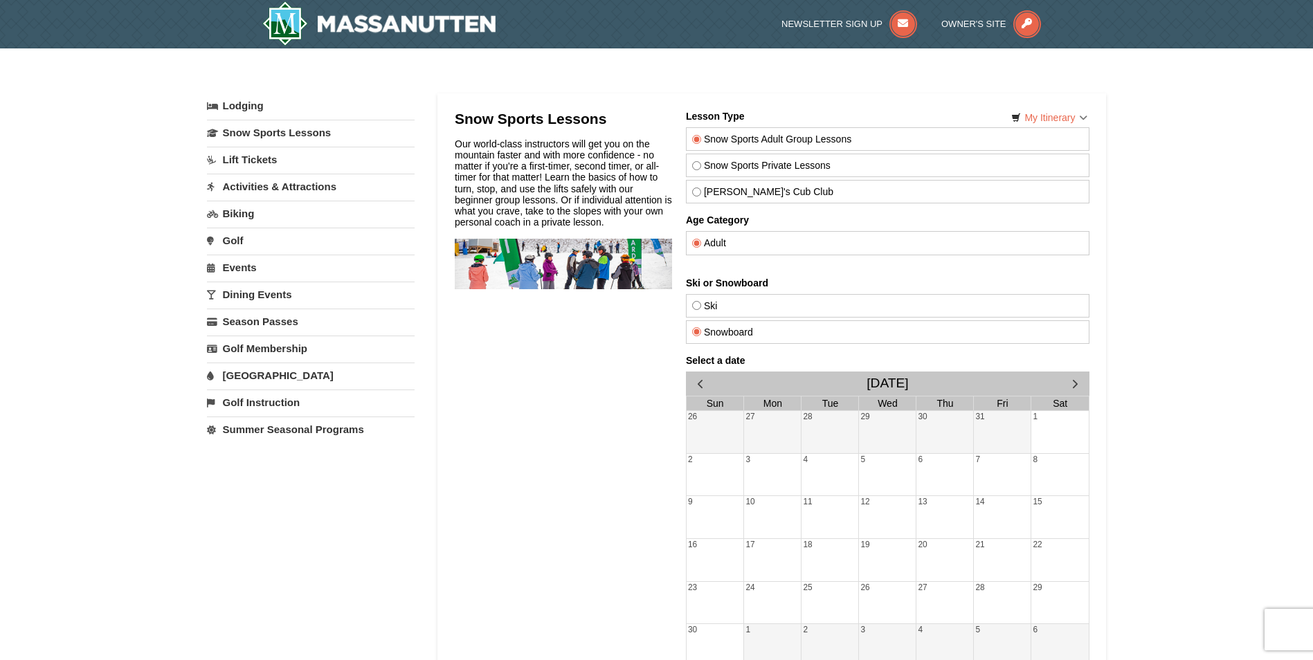
drag, startPoint x: 705, startPoint y: 369, endPoint x: 697, endPoint y: 379, distance: 12.8
click at [705, 372] on div "Select a date November 2025 Sun Mon Tue Wed Thu Fri Sat 26 27 28 29 30 31 1 2 3…" at bounding box center [887, 530] width 404 height 351
click at [696, 380] on span "button" at bounding box center [699, 384] width 15 height 15
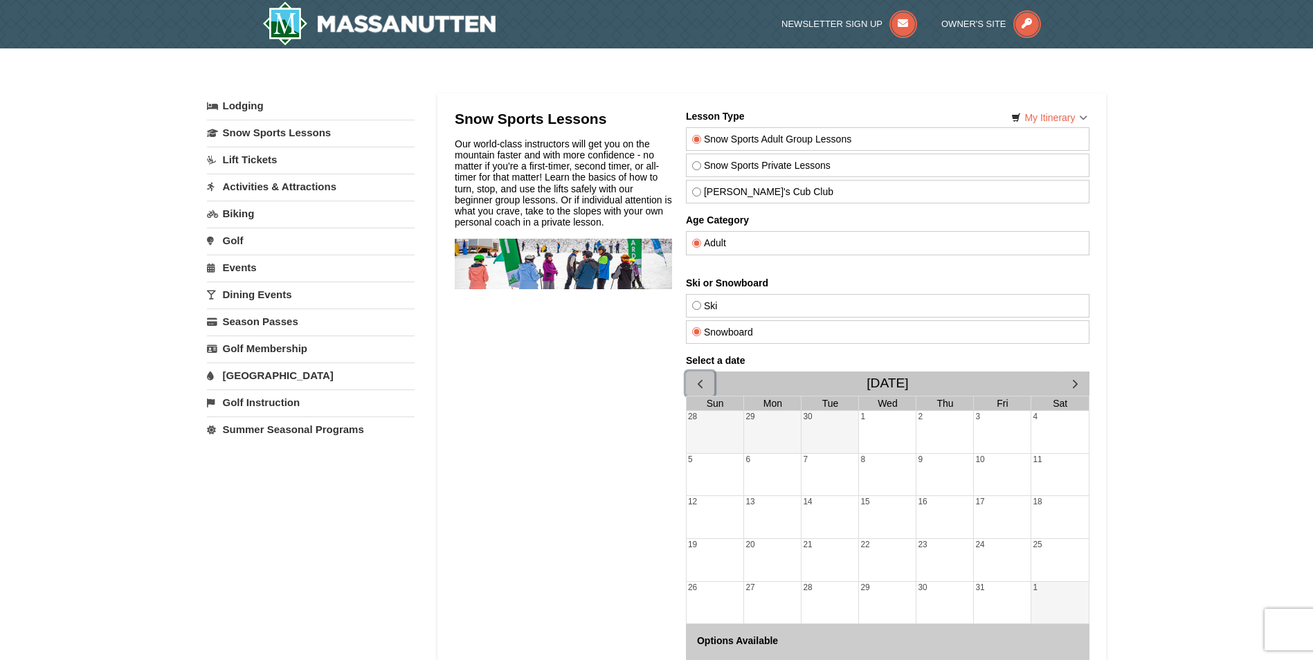
click at [696, 380] on span "button" at bounding box center [699, 384] width 15 height 15
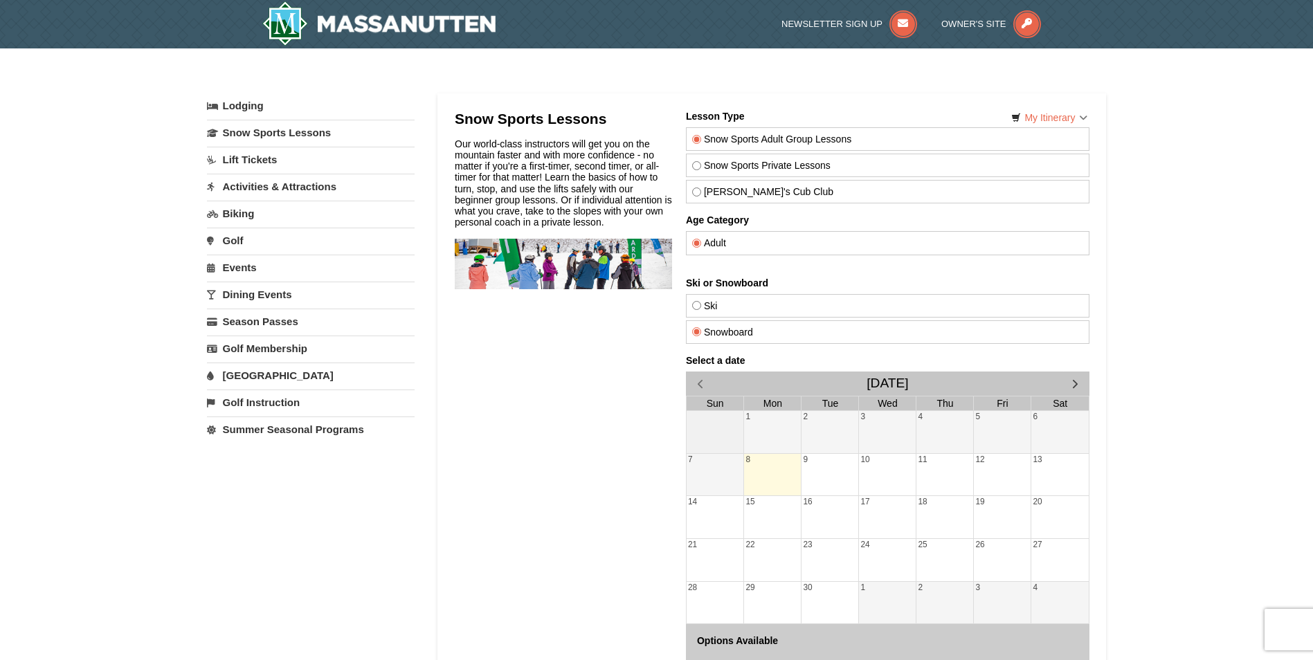
click at [781, 462] on div "8" at bounding box center [771, 475] width 57 height 42
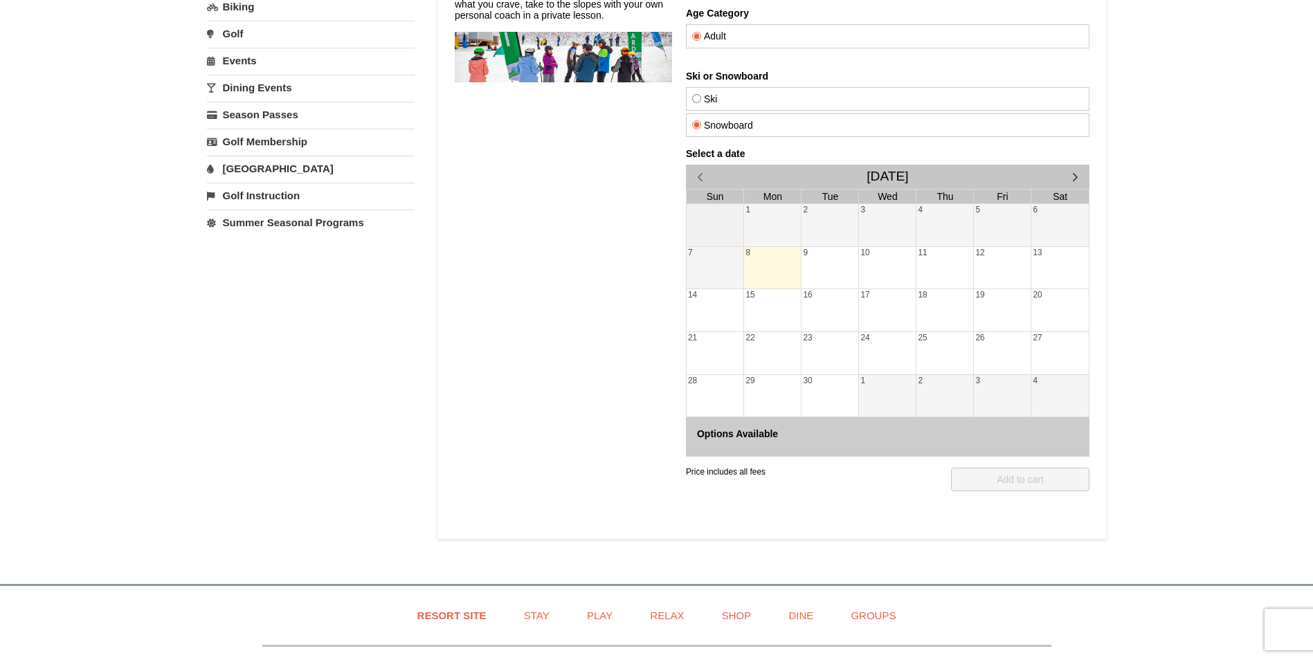
scroll to position [208, 0]
click at [814, 251] on div "9" at bounding box center [829, 267] width 57 height 42
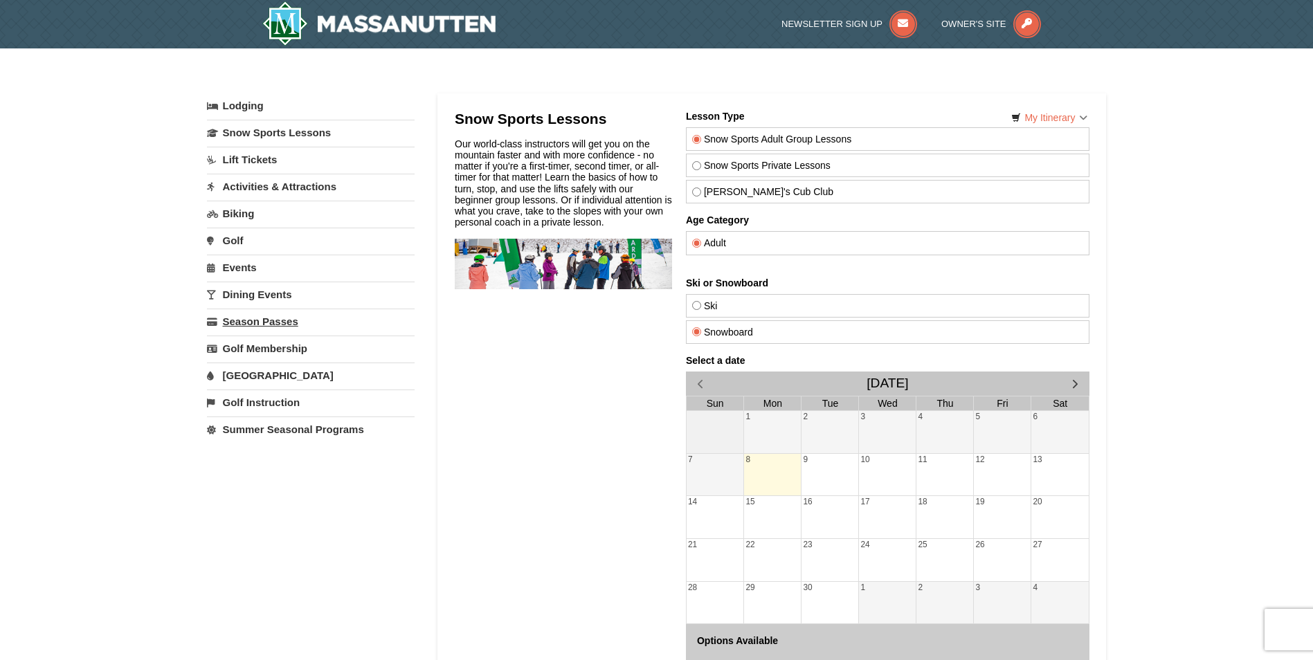
click at [279, 329] on link "Season Passes" at bounding box center [311, 322] width 208 height 26
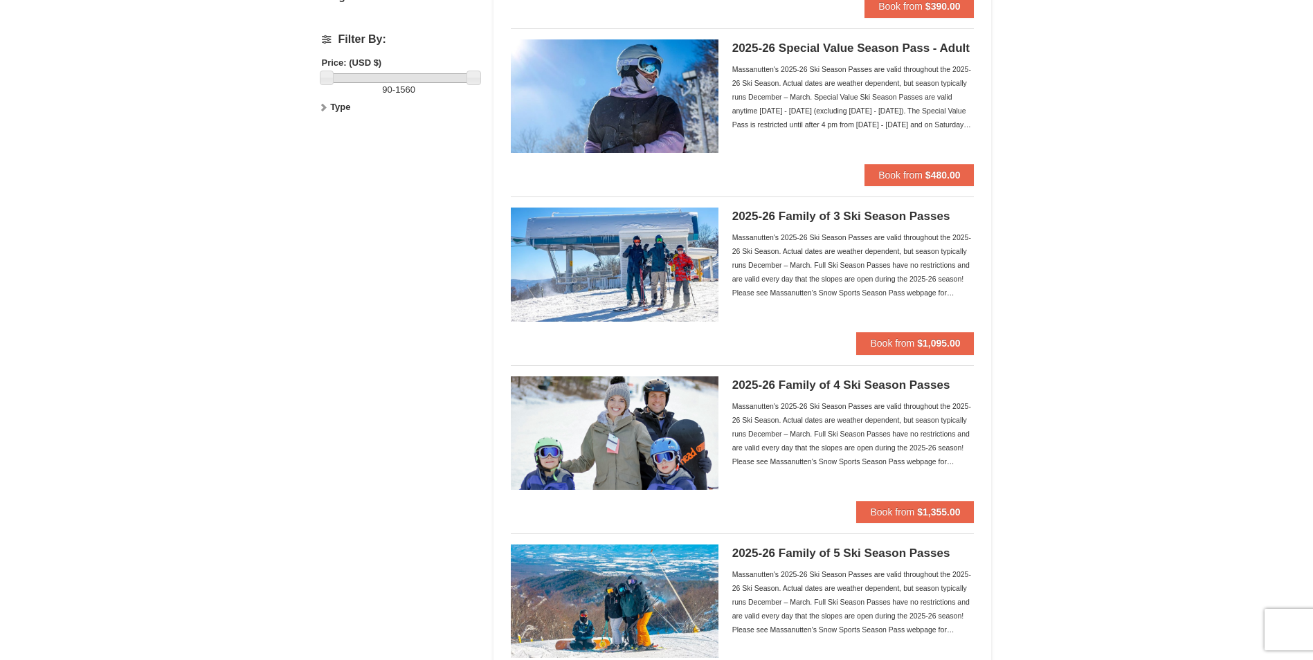
scroll to position [485, 0]
